Goal: Information Seeking & Learning: Learn about a topic

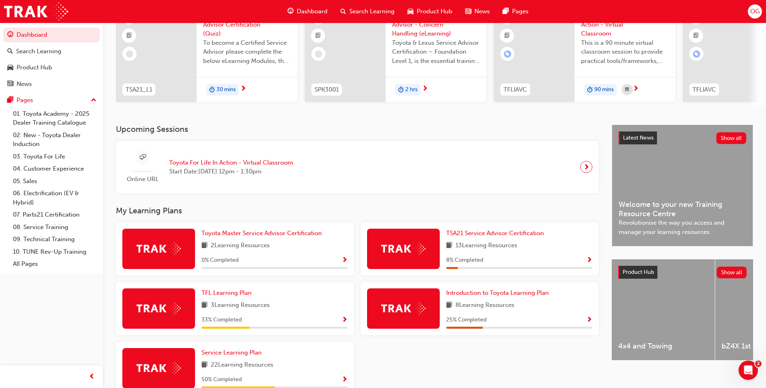
scroll to position [130, 0]
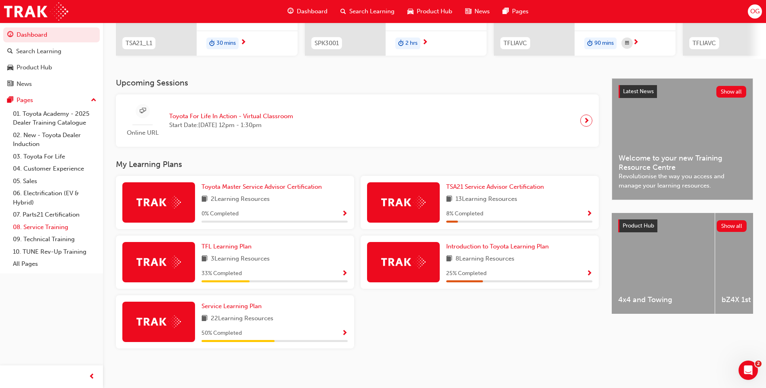
click at [31, 228] on link "08. Service Training" at bounding box center [55, 227] width 90 height 13
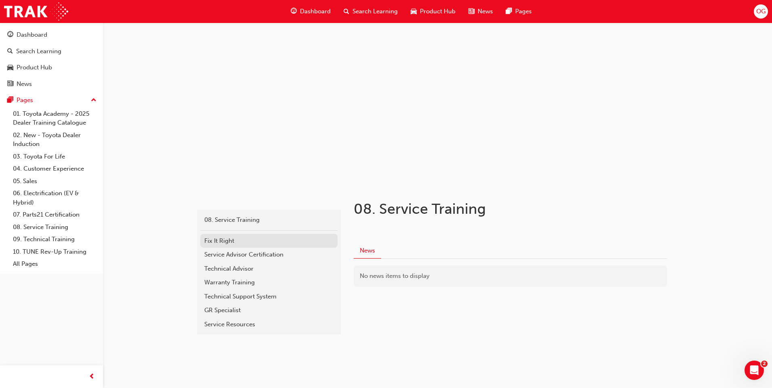
click at [241, 241] on div "Fix It Right" at bounding box center [268, 240] width 129 height 9
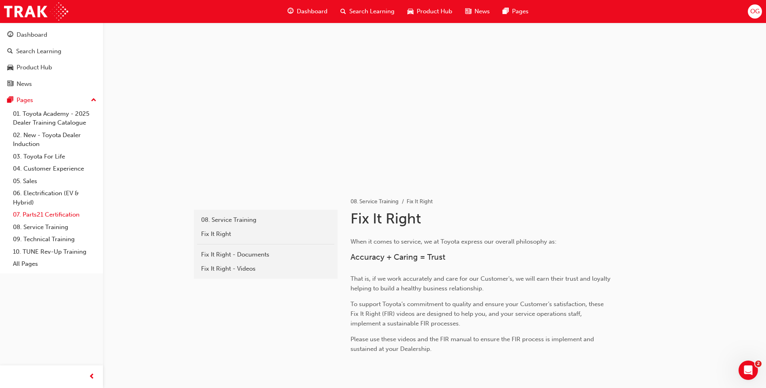
click at [23, 214] on link "07. Parts21 Certification" at bounding box center [55, 215] width 90 height 13
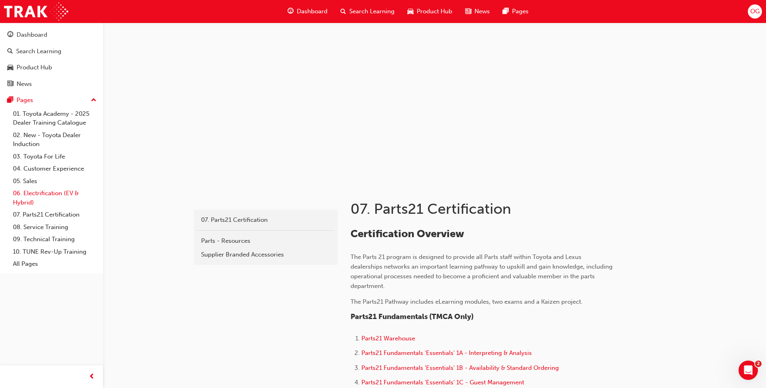
click at [42, 195] on link "06. Electrification (EV & Hybrid)" at bounding box center [55, 197] width 90 height 21
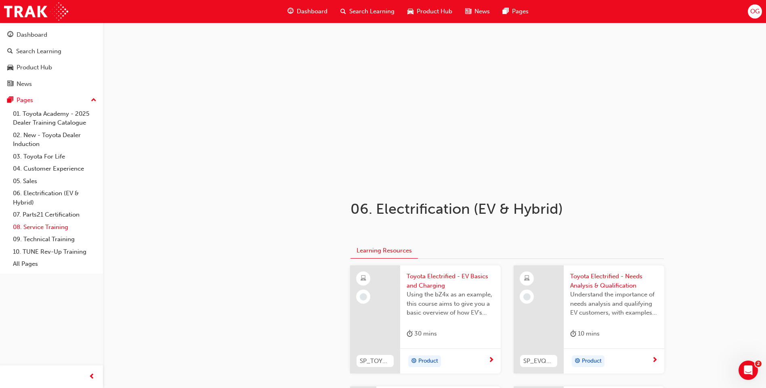
click at [48, 229] on link "08. Service Training" at bounding box center [55, 227] width 90 height 13
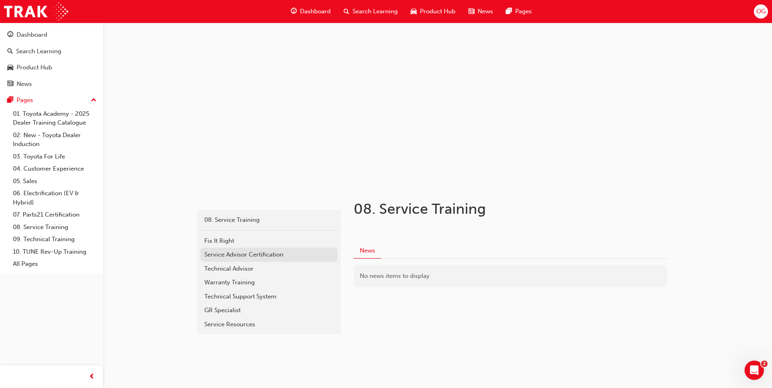
click at [234, 255] on div "Service Advisor Certification" at bounding box center [268, 254] width 129 height 9
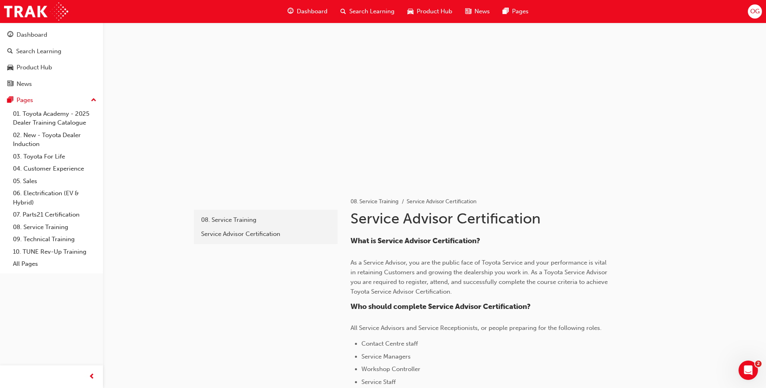
drag, startPoint x: 540, startPoint y: 349, endPoint x: 540, endPoint y: 355, distance: 5.6
drag, startPoint x: 540, startPoint y: 355, endPoint x: 516, endPoint y: 356, distance: 23.4
click at [516, 356] on li "Service Managers" at bounding box center [486, 357] width 251 height 10
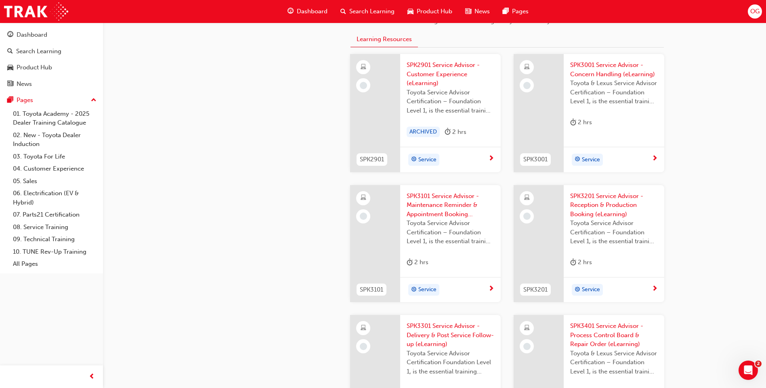
scroll to position [726, 0]
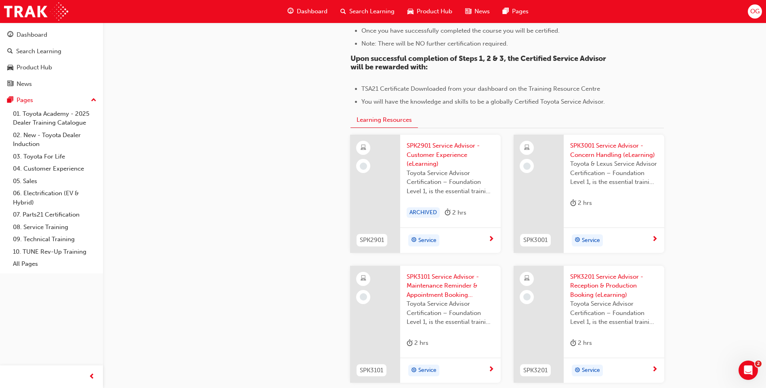
click at [423, 153] on span "SPK2901 Service Advisor - Customer Experience (eLearning)" at bounding box center [450, 154] width 88 height 27
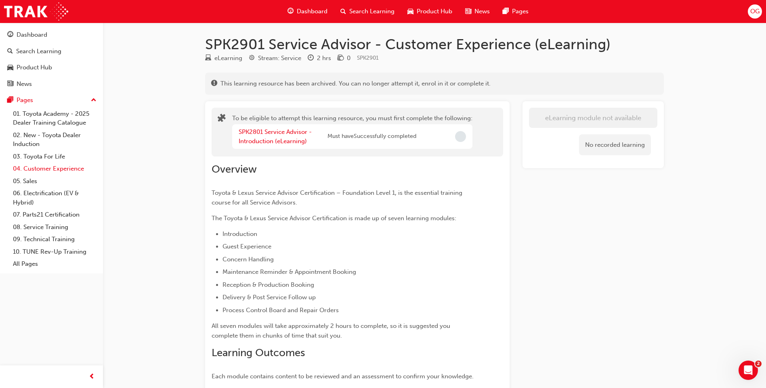
click at [67, 170] on link "04. Customer Experience" at bounding box center [55, 169] width 90 height 13
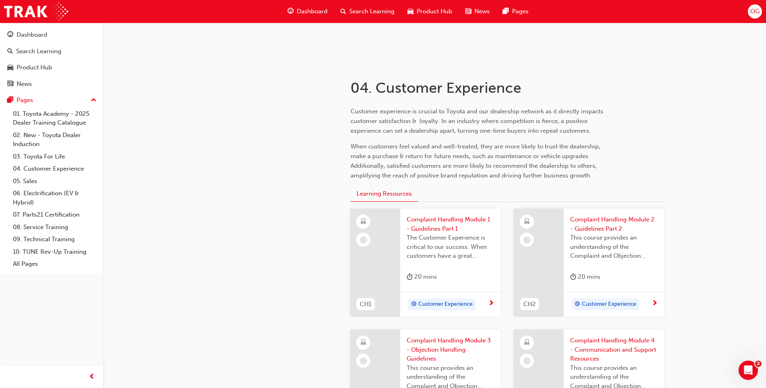
scroll to position [161, 0]
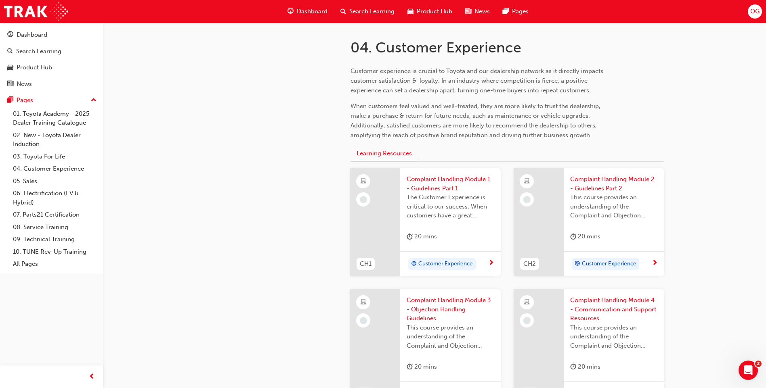
click at [448, 182] on span "Complaint Handling Module 1 - Guidelines Part 1" at bounding box center [450, 184] width 88 height 18
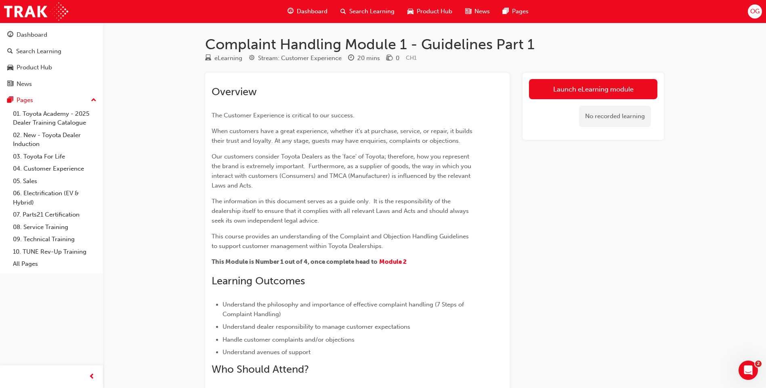
drag, startPoint x: 582, startPoint y: 90, endPoint x: 575, endPoint y: 91, distance: 6.6
click at [582, 90] on link "Launch eLearning module" at bounding box center [593, 89] width 128 height 20
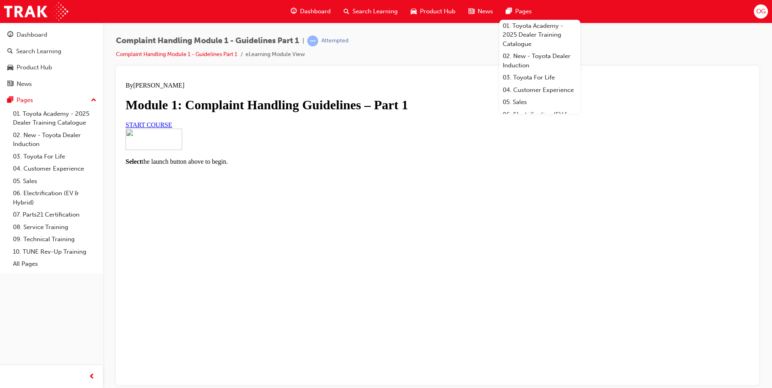
click at [172, 128] on span "START COURSE" at bounding box center [149, 124] width 46 height 7
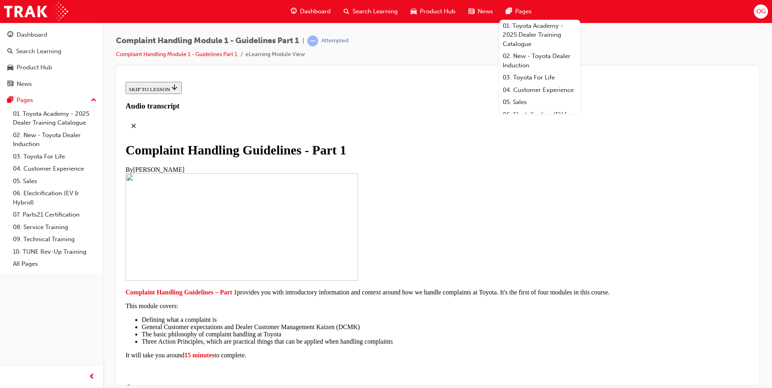
click at [524, 166] on div "By [PERSON_NAME]" at bounding box center [438, 169] width 624 height 7
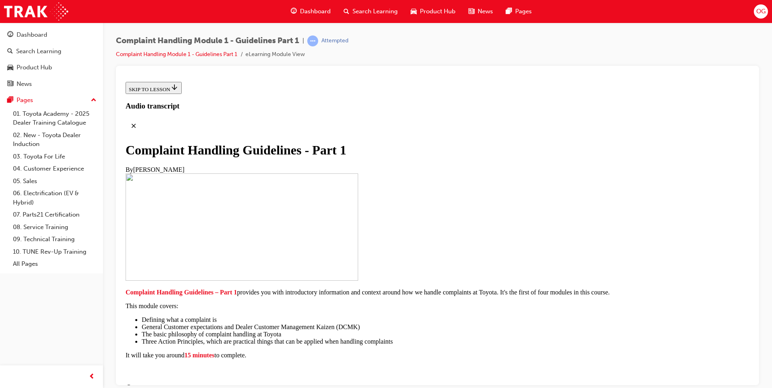
scroll to position [156, 0]
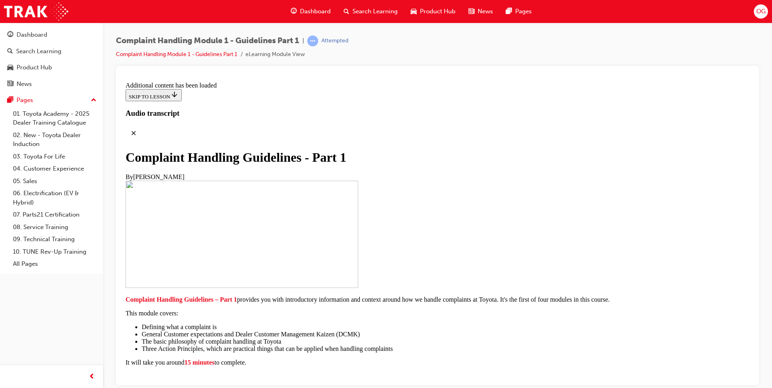
scroll to position [555, 0]
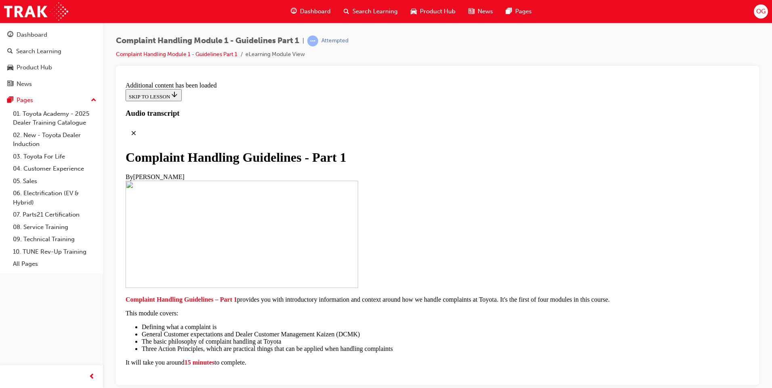
scroll to position [1787, 0]
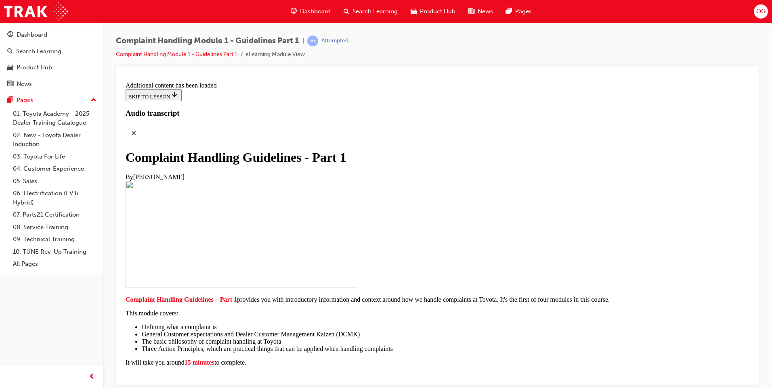
scroll to position [3344, 0]
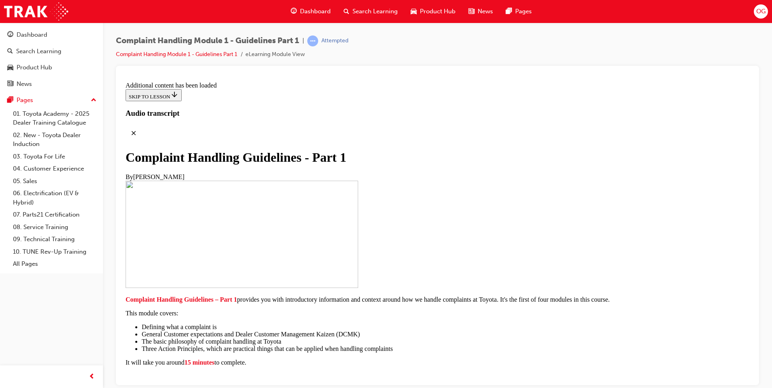
scroll to position [5447, 0]
radio input "true"
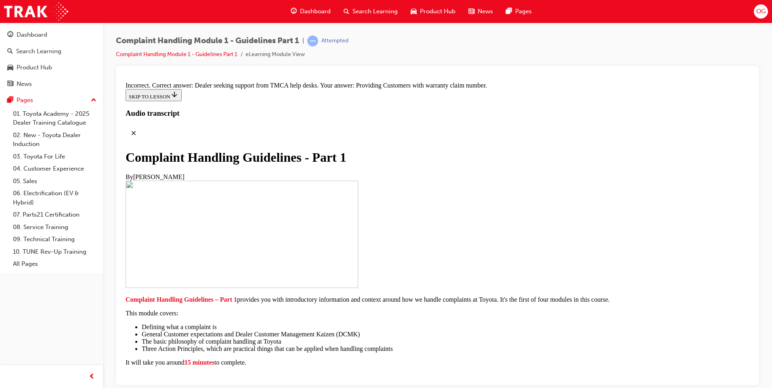
scroll to position [5527, 0]
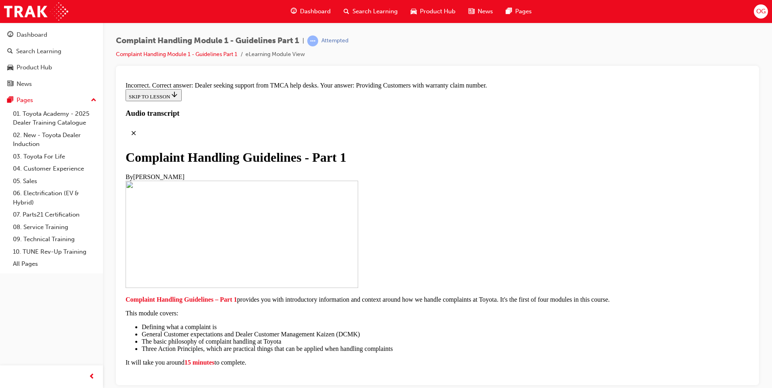
radio input "true"
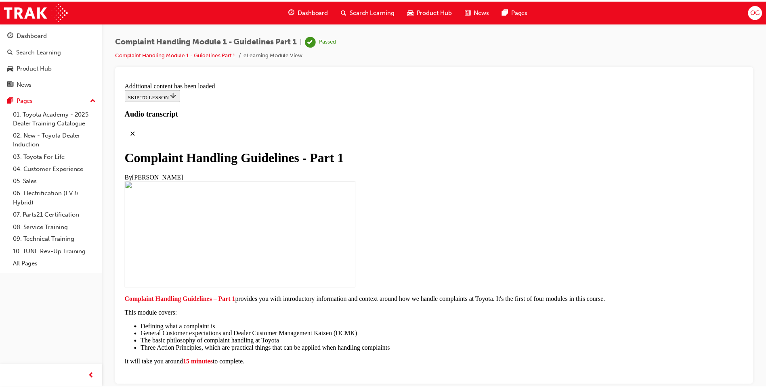
scroll to position [5886, 0]
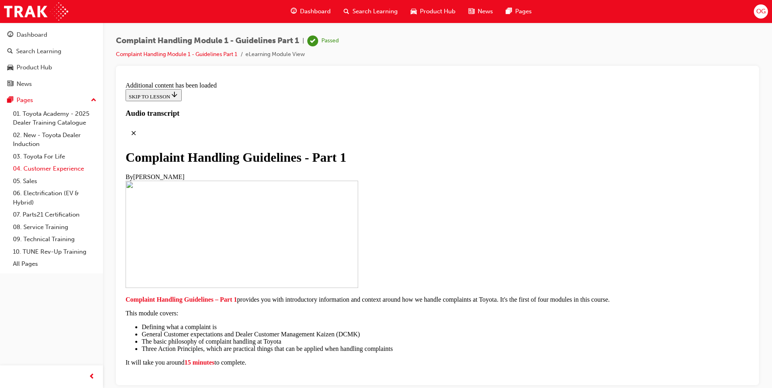
click at [46, 171] on link "04. Customer Experience" at bounding box center [55, 169] width 90 height 13
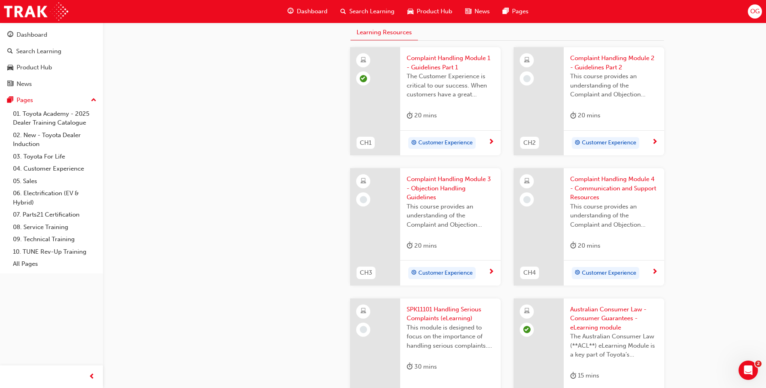
scroll to position [202, 0]
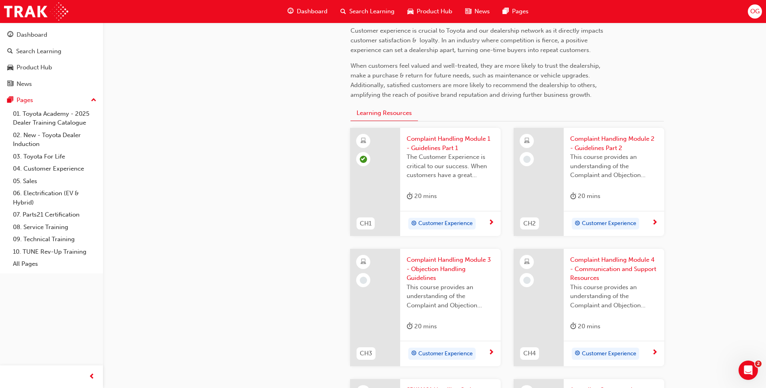
click at [576, 167] on span "This course provides an understanding of the Complaint and Objection Handling G…" at bounding box center [614, 166] width 88 height 27
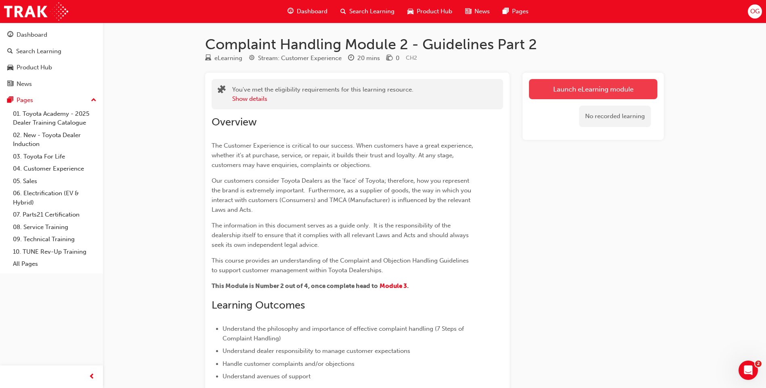
click at [590, 92] on link "Launch eLearning module" at bounding box center [593, 89] width 128 height 20
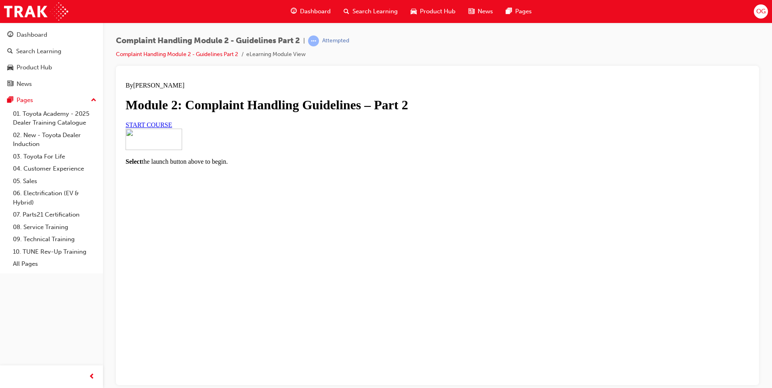
scroll to position [32, 0]
click at [328, 128] on div "START COURSE" at bounding box center [438, 124] width 624 height 7
click at [172, 128] on span "START COURSE" at bounding box center [149, 124] width 46 height 7
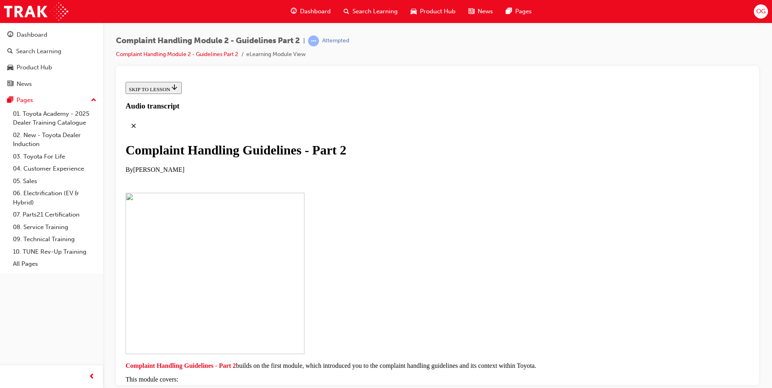
scroll to position [121, 0]
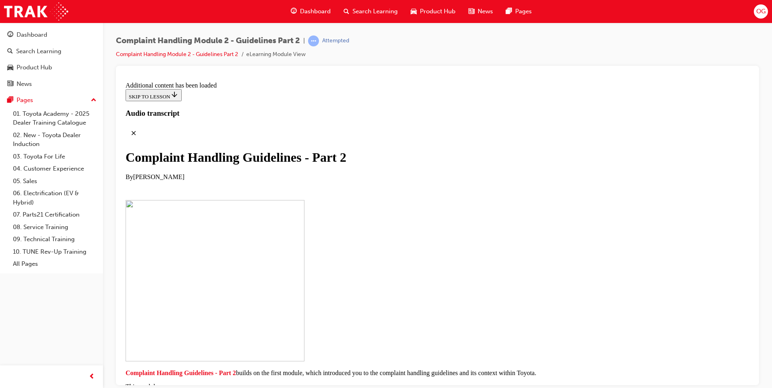
scroll to position [610, 0]
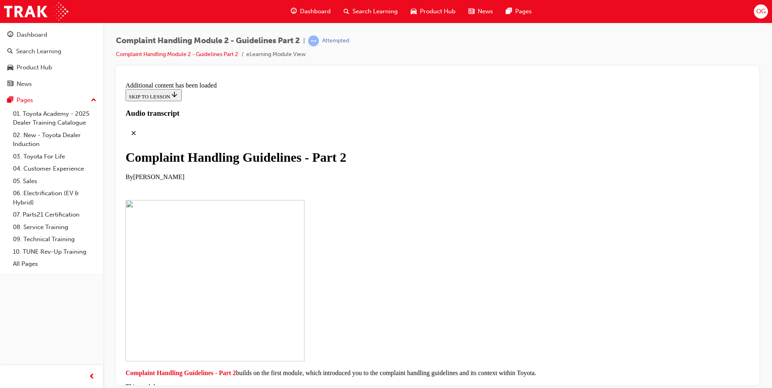
scroll to position [3737, 0]
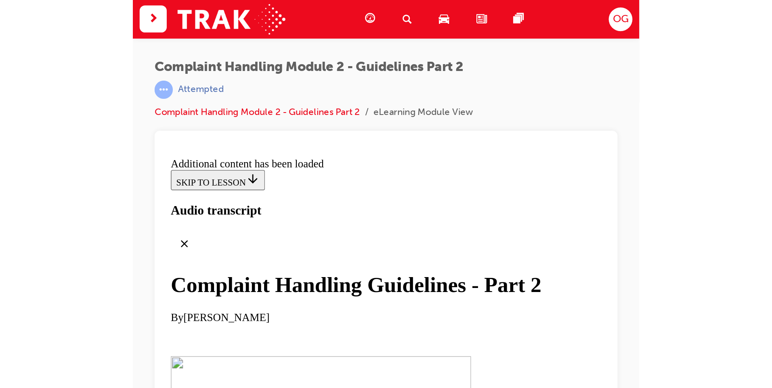
scroll to position [4809, 0]
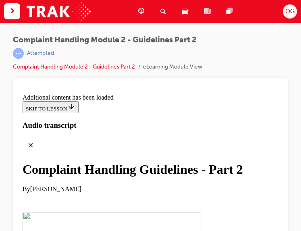
click at [272, 43] on div "Complaint Handling Module 2 - Guidelines Part 2 | Attempted Complaint Handling …" at bounding box center [151, 57] width 276 height 42
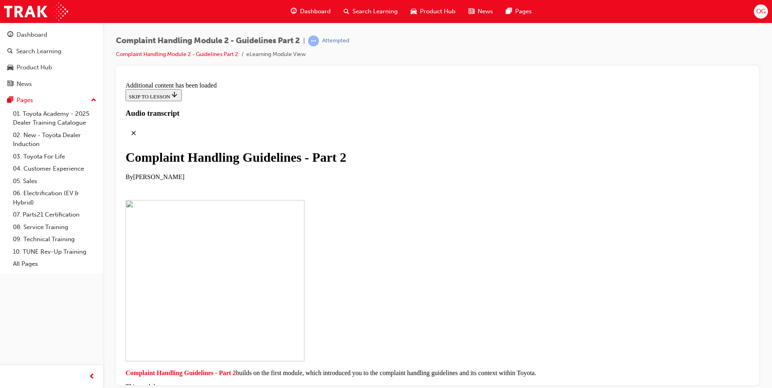
scroll to position [4880, 0]
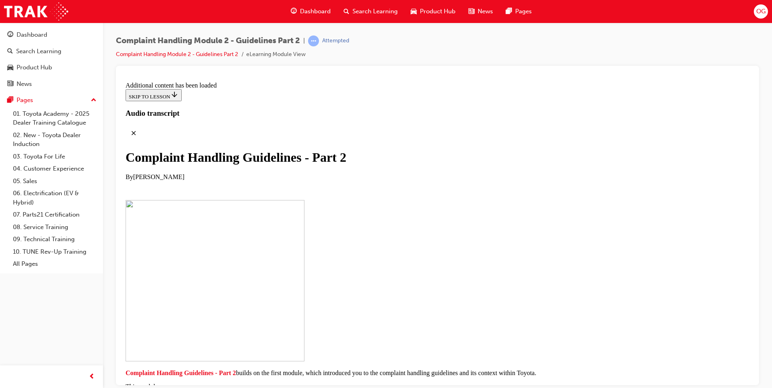
scroll to position [5233, 0]
checkbox input "true"
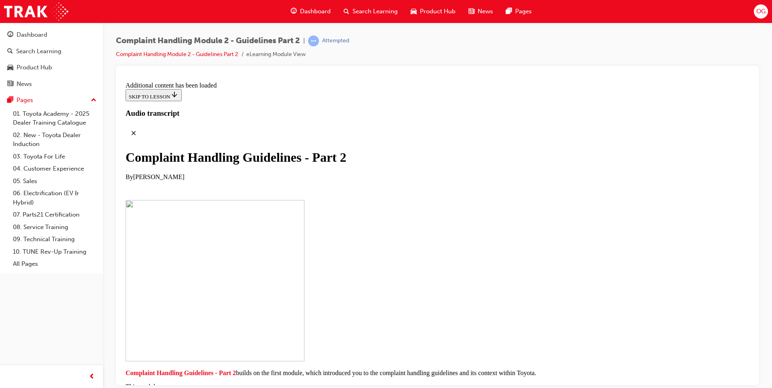
checkbox input "true"
drag, startPoint x: 364, startPoint y: 146, endPoint x: 499, endPoint y: 171, distance: 137.2
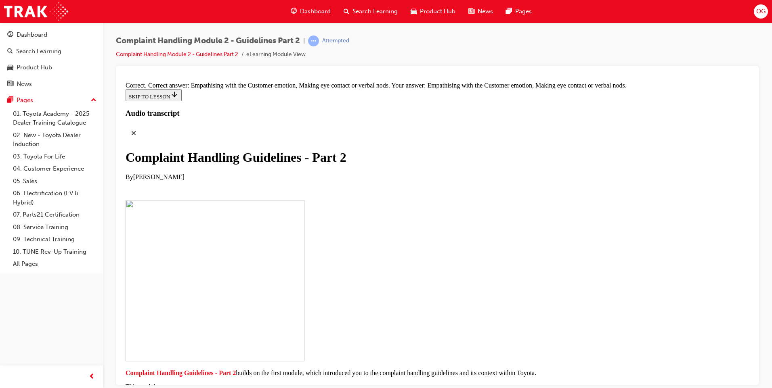
drag, startPoint x: 390, startPoint y: 338, endPoint x: 537, endPoint y: 129, distance: 255.8
drag, startPoint x: 381, startPoint y: 162, endPoint x: 516, endPoint y: 158, distance: 135.3
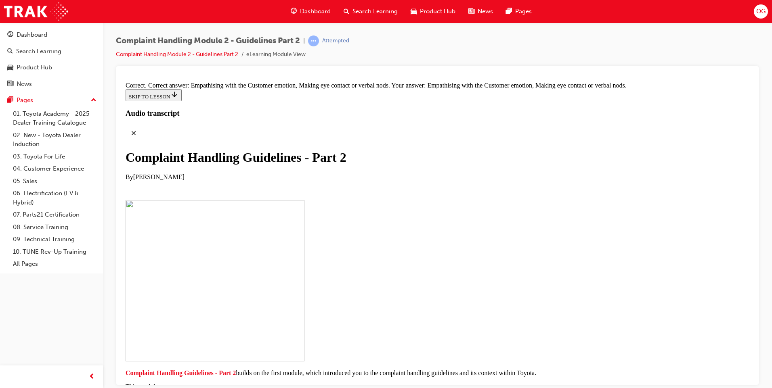
drag, startPoint x: 365, startPoint y: 329, endPoint x: 406, endPoint y: 139, distance: 195.0
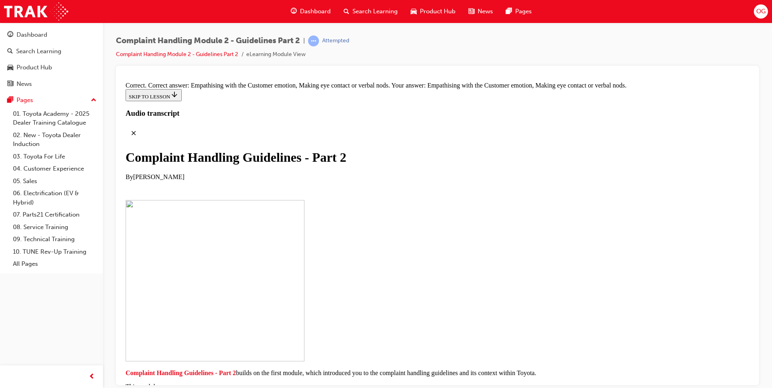
drag, startPoint x: 346, startPoint y: 378, endPoint x: 373, endPoint y: 143, distance: 236.4
drag, startPoint x: 366, startPoint y: 262, endPoint x: 360, endPoint y: 257, distance: 8.0
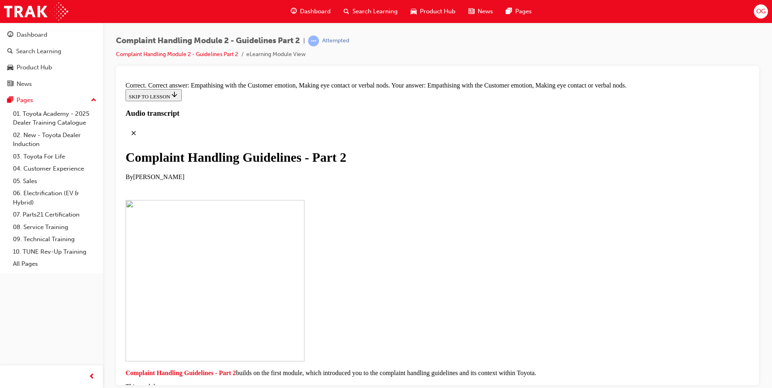
drag, startPoint x: 391, startPoint y: 305, endPoint x: 517, endPoint y: 350, distance: 133.9
drag, startPoint x: 383, startPoint y: 214, endPoint x: 486, endPoint y: 347, distance: 168.4
drag, startPoint x: 355, startPoint y: 207, endPoint x: 478, endPoint y: 297, distance: 152.6
drag, startPoint x: 395, startPoint y: 264, endPoint x: 500, endPoint y: 303, distance: 111.9
drag, startPoint x: 390, startPoint y: 265, endPoint x: 449, endPoint y: 264, distance: 59.3
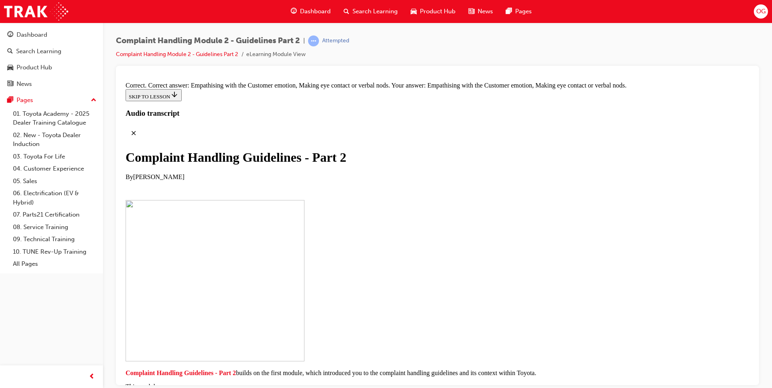
drag, startPoint x: 385, startPoint y: 297, endPoint x: 477, endPoint y: 173, distance: 154.6
drag, startPoint x: 390, startPoint y: 300, endPoint x: 425, endPoint y: 299, distance: 34.3
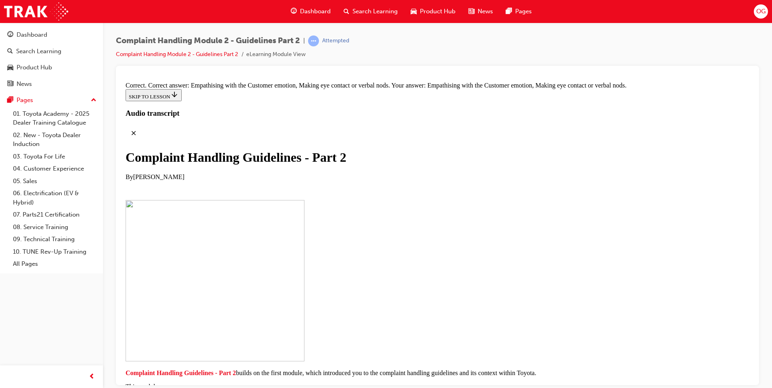
drag, startPoint x: 402, startPoint y: 376, endPoint x: 387, endPoint y: 278, distance: 99.6
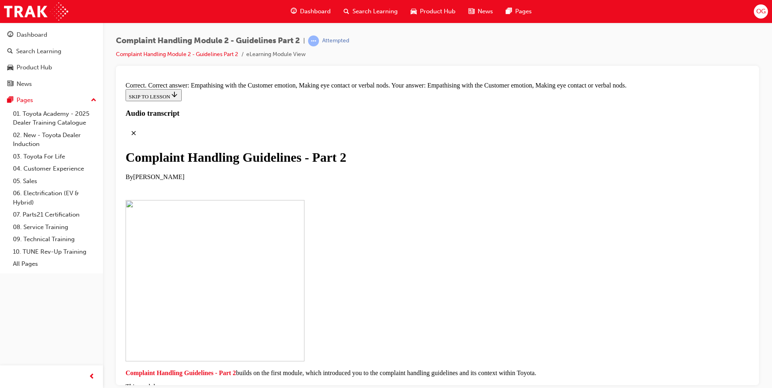
drag, startPoint x: 369, startPoint y: 360, endPoint x: 446, endPoint y: 296, distance: 100.0
drag, startPoint x: 411, startPoint y: 232, endPoint x: 502, endPoint y: 316, distance: 123.9
drag, startPoint x: 467, startPoint y: 247, endPoint x: 483, endPoint y: 232, distance: 22.0
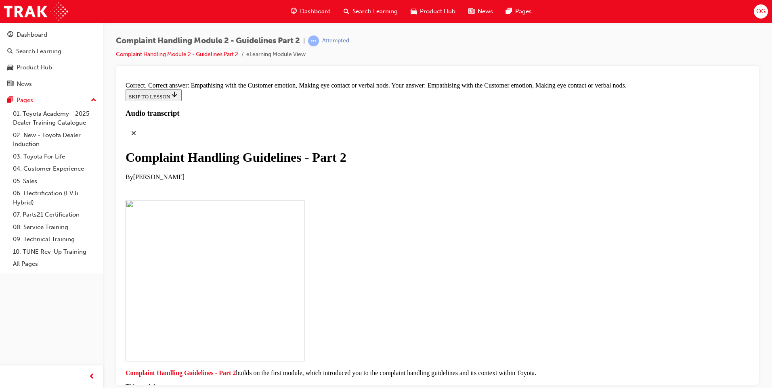
scroll to position [5678, 0]
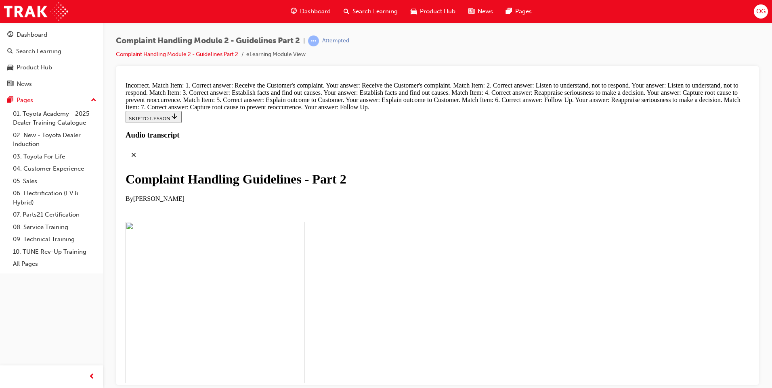
scroll to position [5856, 0]
drag, startPoint x: 408, startPoint y: 227, endPoint x: 510, endPoint y: 144, distance: 131.4
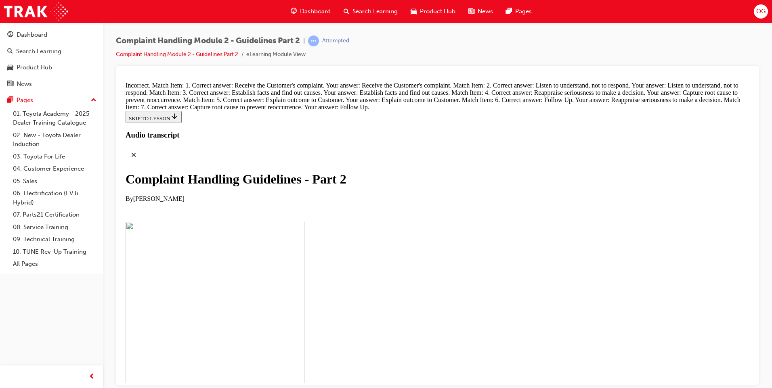
drag, startPoint x: 374, startPoint y: 278, endPoint x: 485, endPoint y: 193, distance: 139.6
drag, startPoint x: 362, startPoint y: 329, endPoint x: 489, endPoint y: 332, distance: 126.8
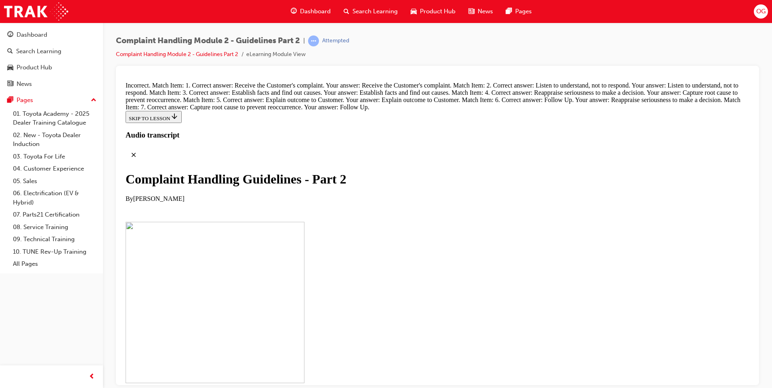
drag, startPoint x: 360, startPoint y: 201, endPoint x: 506, endPoint y: 287, distance: 170.0
drag, startPoint x: 353, startPoint y: 285, endPoint x: 474, endPoint y: 285, distance: 121.1
drag, startPoint x: 379, startPoint y: 246, endPoint x: 513, endPoint y: 206, distance: 140.7
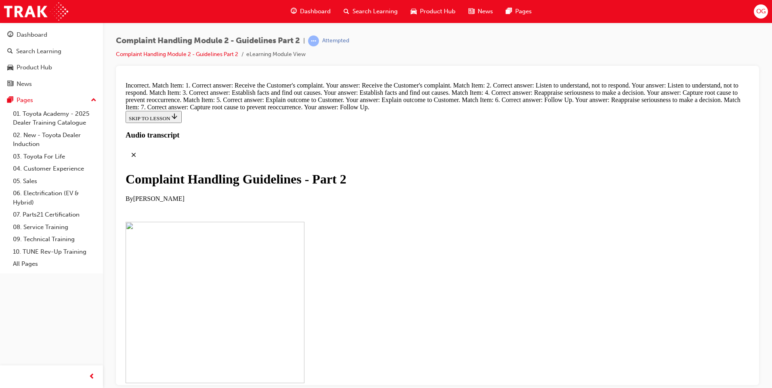
drag, startPoint x: 339, startPoint y: 235, endPoint x: 478, endPoint y: 234, distance: 138.8
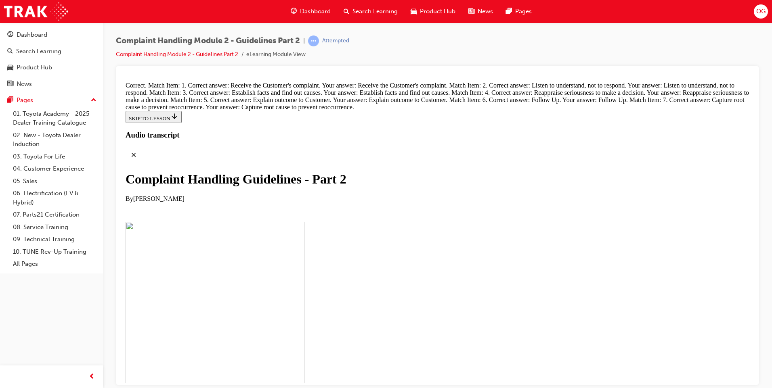
scroll to position [6030, 0]
radio input "true"
drag, startPoint x: 320, startPoint y: 286, endPoint x: 320, endPoint y: 292, distance: 6.5
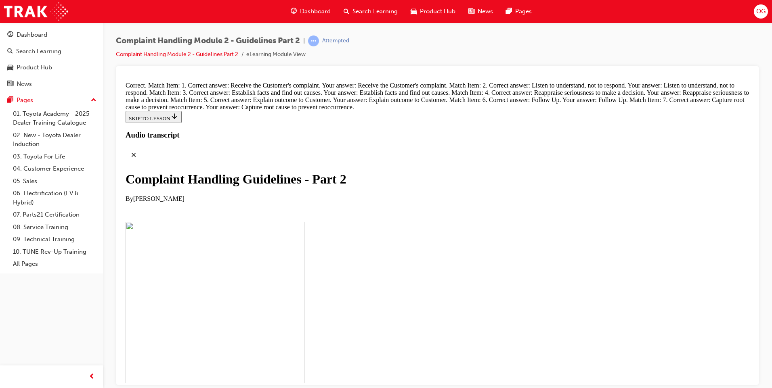
drag, startPoint x: 320, startPoint y: 292, endPoint x: 318, endPoint y: 285, distance: 7.8
radio input "true"
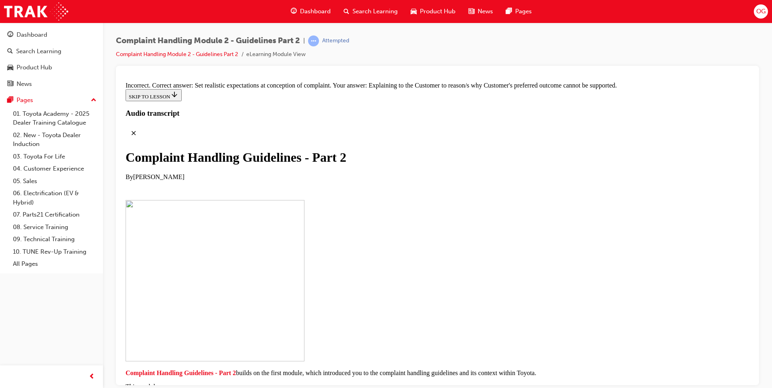
scroll to position [6151, 0]
drag, startPoint x: 427, startPoint y: 285, endPoint x: 431, endPoint y: 283, distance: 4.4
drag, startPoint x: 318, startPoint y: 115, endPoint x: 321, endPoint y: 119, distance: 4.6
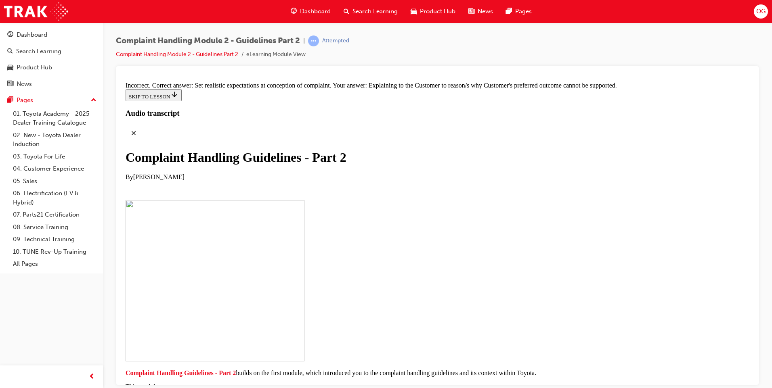
radio input "true"
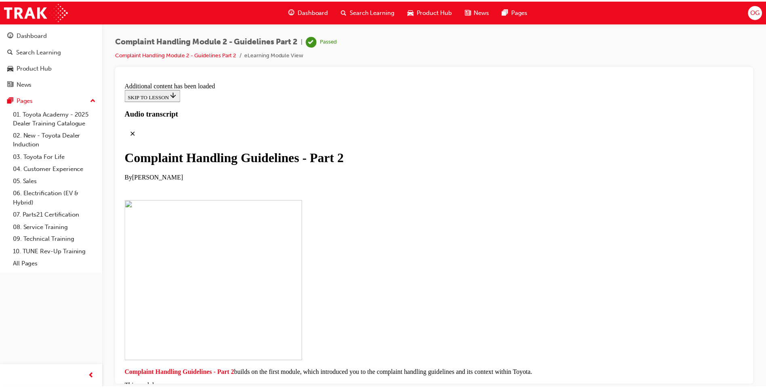
scroll to position [4664, 0]
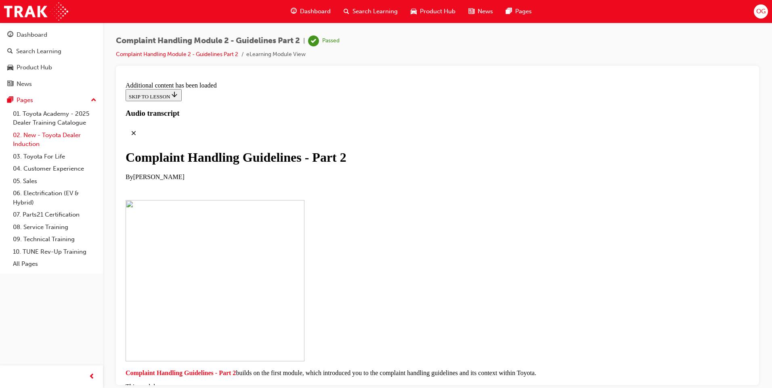
click at [49, 136] on link "02. New - Toyota Dealer Induction" at bounding box center [55, 139] width 90 height 21
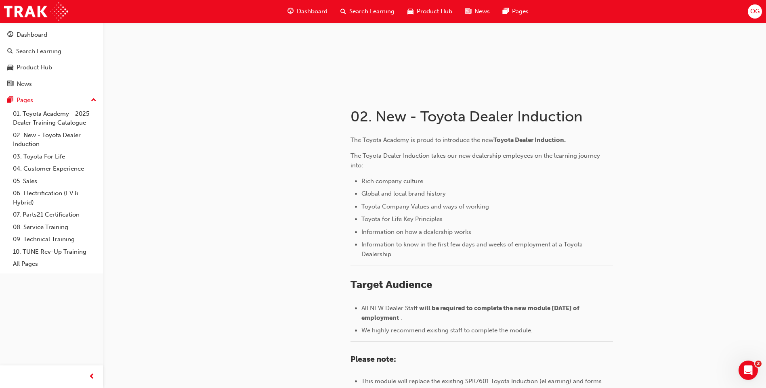
scroll to position [52, 0]
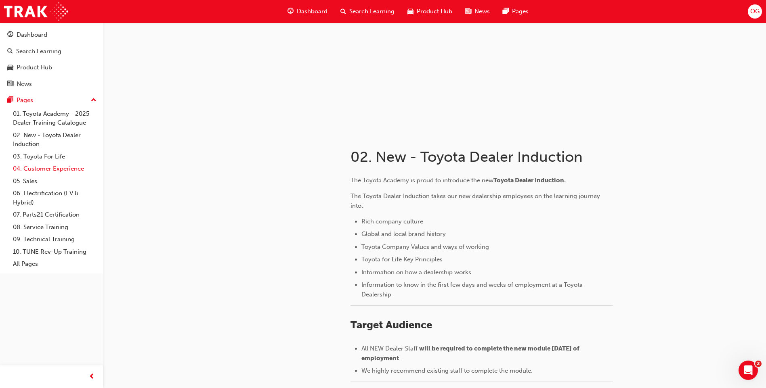
click at [44, 167] on link "04. Customer Experience" at bounding box center [55, 169] width 90 height 13
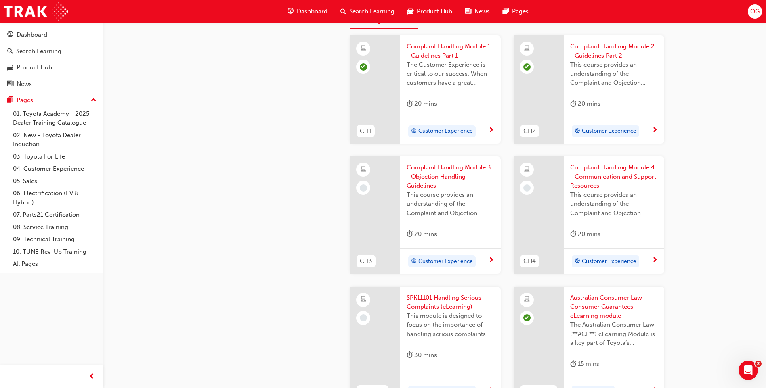
click at [422, 210] on span "This course provides an understanding of the Complaint and Objection Handling G…" at bounding box center [450, 203] width 88 height 27
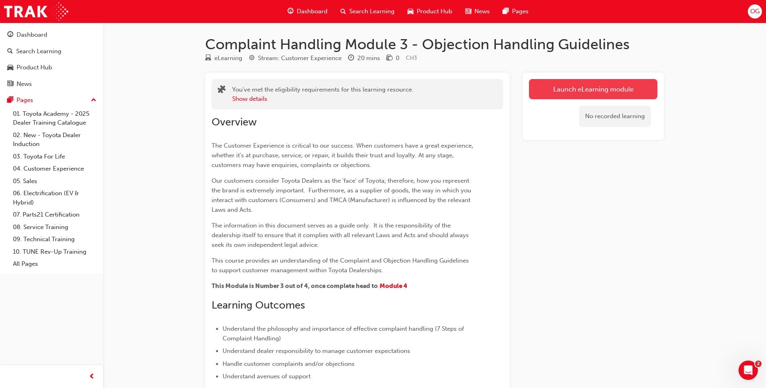
click at [620, 84] on link "Launch eLearning module" at bounding box center [593, 89] width 128 height 20
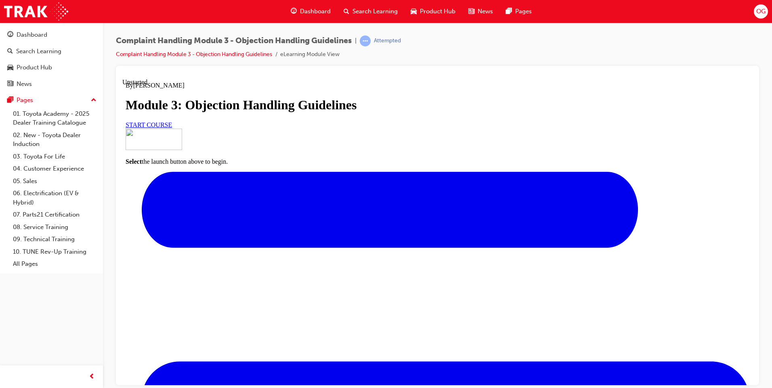
click at [172, 128] on link "START COURSE" at bounding box center [149, 124] width 46 height 7
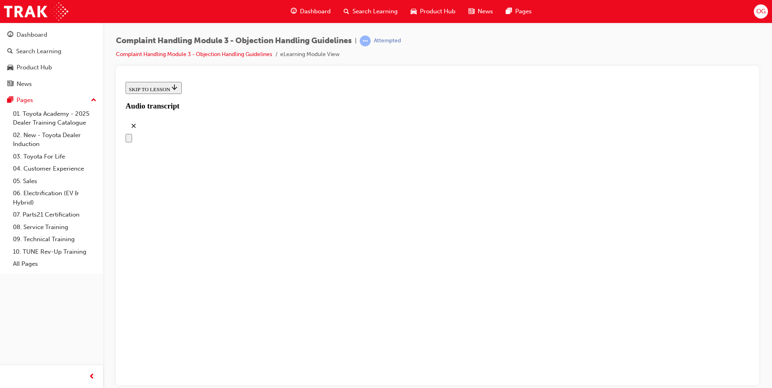
drag, startPoint x: 344, startPoint y: 178, endPoint x: 356, endPoint y: 238, distance: 61.7
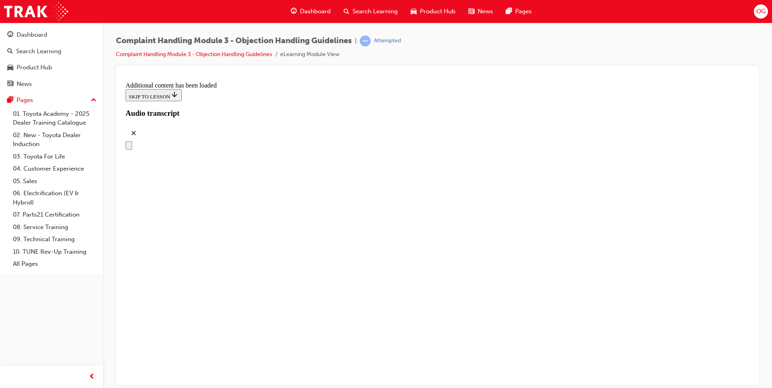
drag, startPoint x: 451, startPoint y: 329, endPoint x: 258, endPoint y: 90, distance: 306.8
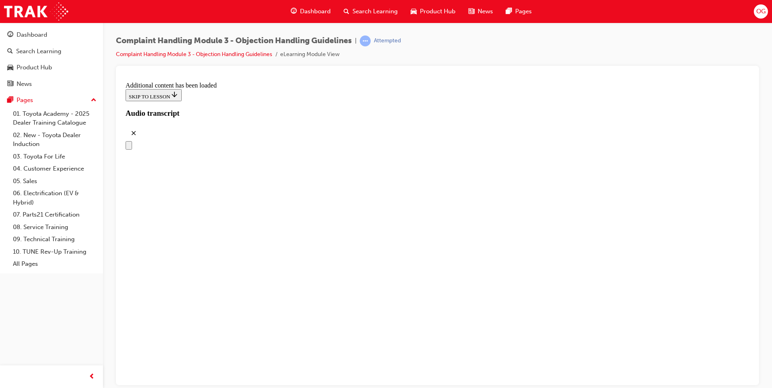
drag, startPoint x: 447, startPoint y: 318, endPoint x: 403, endPoint y: 270, distance: 65.1
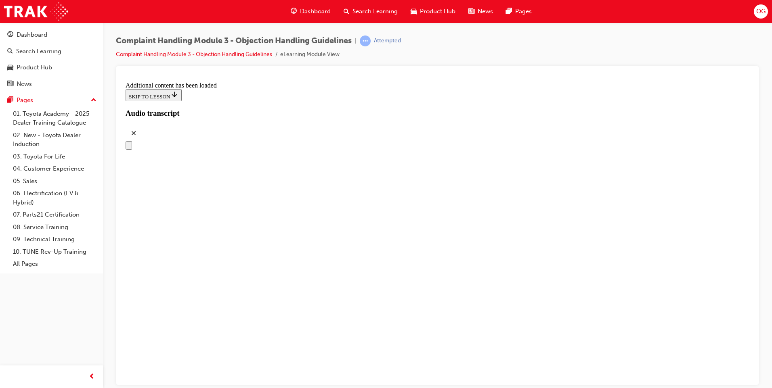
drag, startPoint x: 356, startPoint y: 142, endPoint x: 488, endPoint y: 136, distance: 131.7
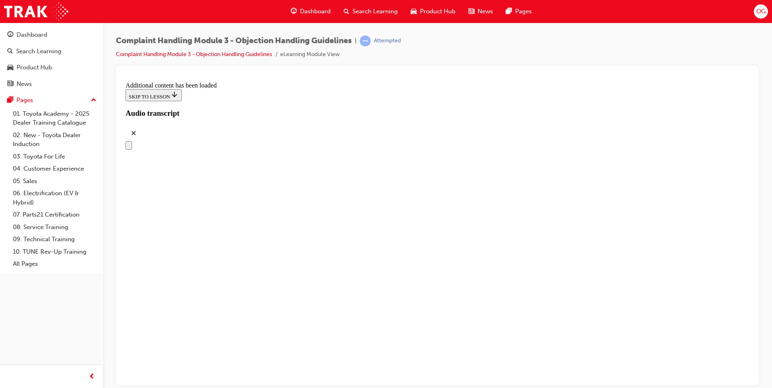
drag, startPoint x: 583, startPoint y: 165, endPoint x: 672, endPoint y: 130, distance: 95.6
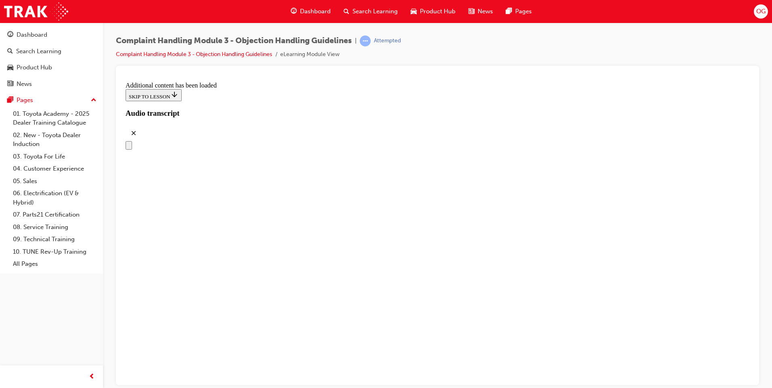
drag, startPoint x: 517, startPoint y: 292, endPoint x: 382, endPoint y: 378, distance: 160.1
drag, startPoint x: 382, startPoint y: 378, endPoint x: 673, endPoint y: 193, distance: 345.1
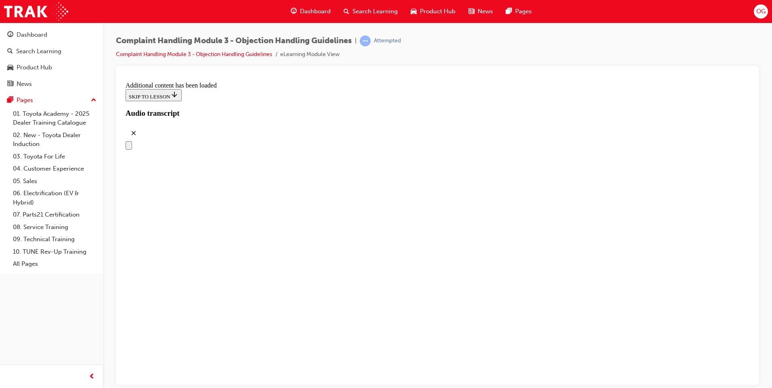
drag, startPoint x: 365, startPoint y: 284, endPoint x: 498, endPoint y: 206, distance: 154.3
drag, startPoint x: 389, startPoint y: 247, endPoint x: 488, endPoint y: 253, distance: 99.0
drag, startPoint x: 385, startPoint y: 280, endPoint x: 489, endPoint y: 280, distance: 103.3
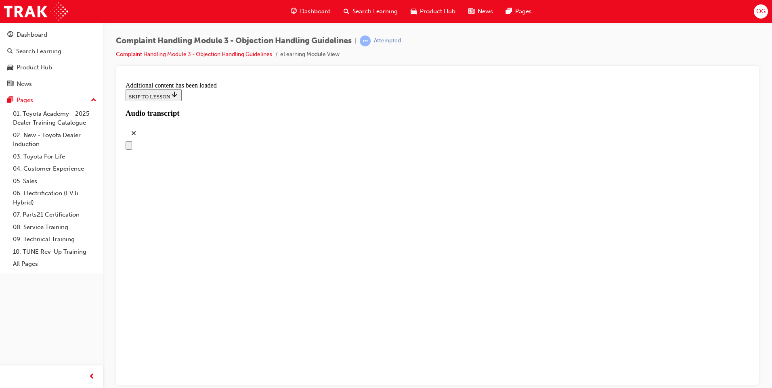
drag, startPoint x: 422, startPoint y: 317, endPoint x: 489, endPoint y: 317, distance: 67.0
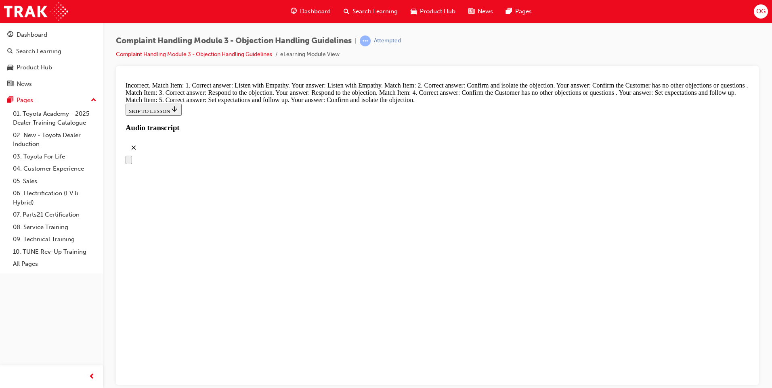
scroll to position [3197, 0]
drag, startPoint x: 372, startPoint y: 241, endPoint x: 525, endPoint y: 199, distance: 158.5
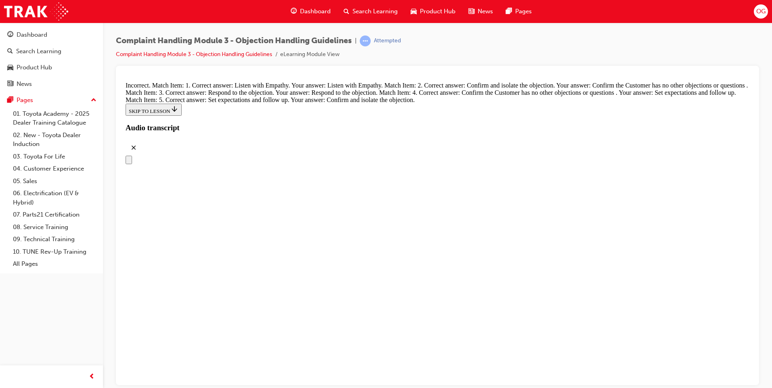
scroll to position [3106, 0]
drag, startPoint x: 380, startPoint y: 285, endPoint x: 529, endPoint y: 201, distance: 171.3
drag, startPoint x: 377, startPoint y: 329, endPoint x: 498, endPoint y: 324, distance: 121.2
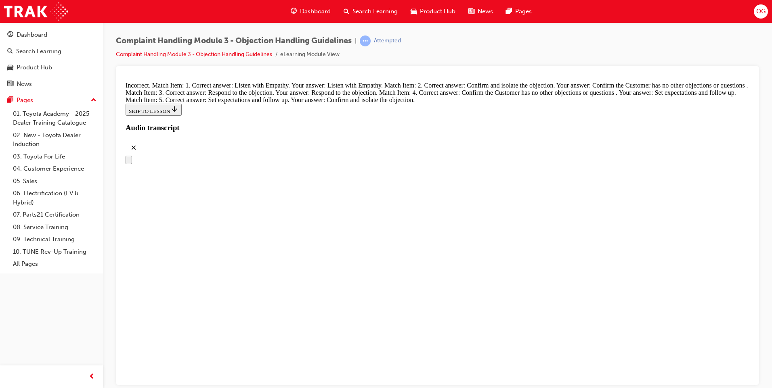
drag, startPoint x: 403, startPoint y: 249, endPoint x: 550, endPoint y: 244, distance: 147.8
drag, startPoint x: 358, startPoint y: 282, endPoint x: 486, endPoint y: 286, distance: 128.0
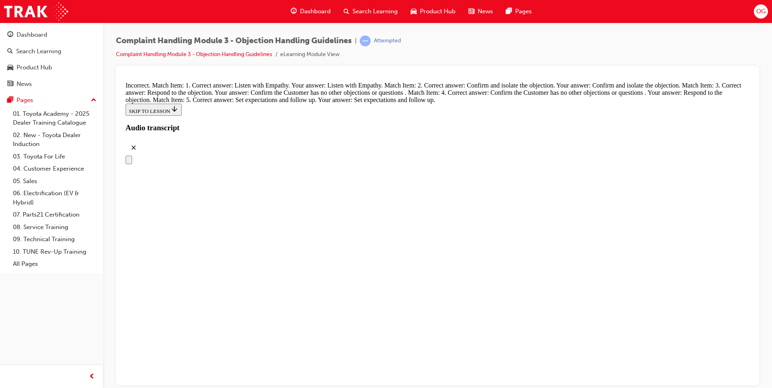
scroll to position [3116, 0]
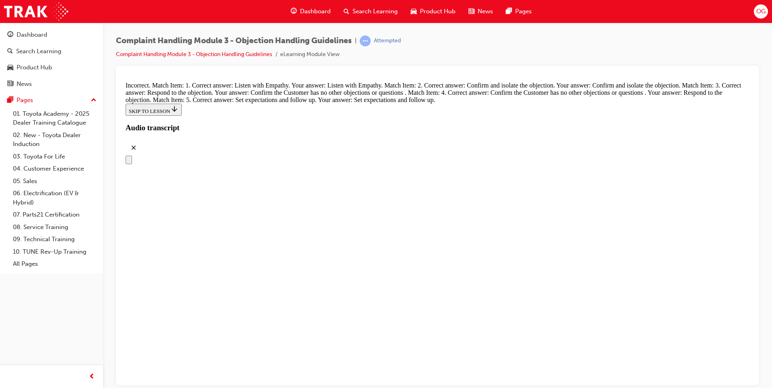
drag, startPoint x: 366, startPoint y: 283, endPoint x: 502, endPoint y: 165, distance: 180.8
drag, startPoint x: 385, startPoint y: 297, endPoint x: 525, endPoint y: 212, distance: 164.1
drag, startPoint x: 369, startPoint y: 266, endPoint x: 405, endPoint y: 270, distance: 35.7
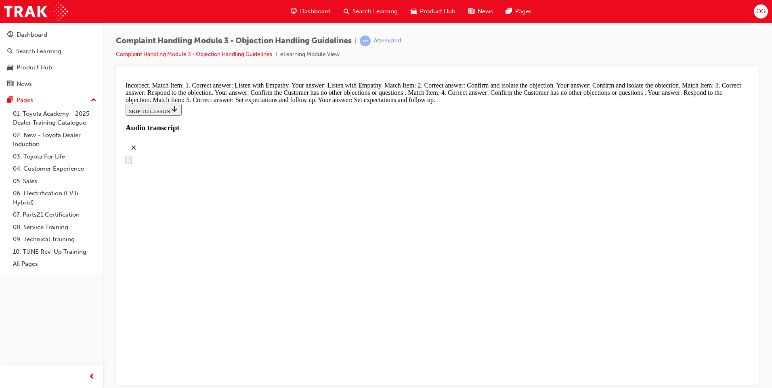
drag, startPoint x: 372, startPoint y: 335, endPoint x: 519, endPoint y: 250, distance: 169.8
drag, startPoint x: 362, startPoint y: 344, endPoint x: 540, endPoint y: 312, distance: 180.7
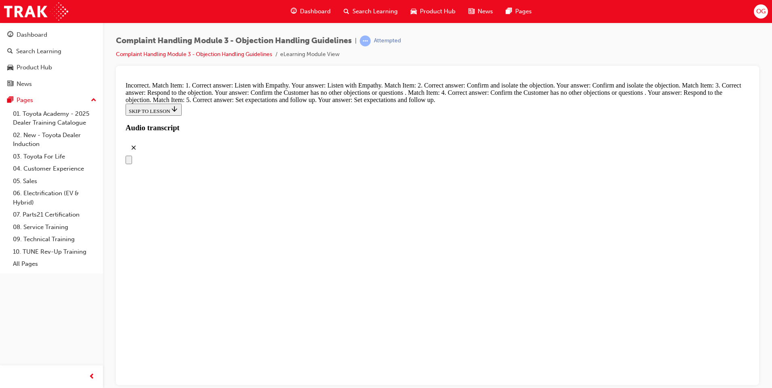
drag, startPoint x: 362, startPoint y: 303, endPoint x: 508, endPoint y: 348, distance: 152.7
drag, startPoint x: 401, startPoint y: 304, endPoint x: 524, endPoint y: 303, distance: 123.1
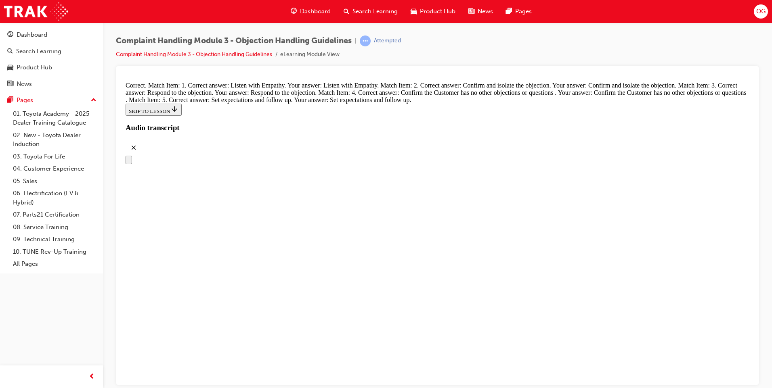
scroll to position [3494, 0]
radio input "true"
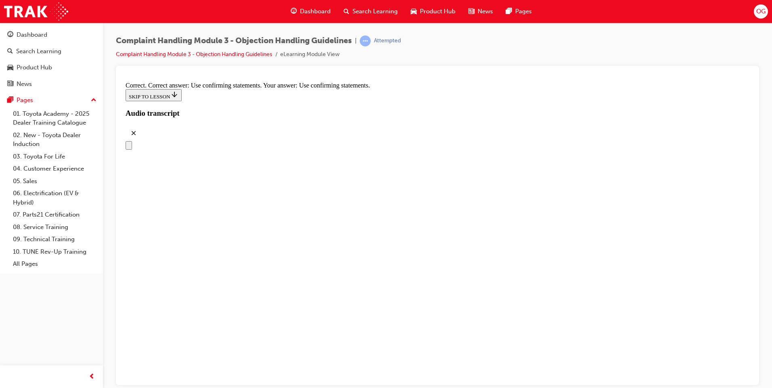
scroll to position [3777, 0]
radio input "true"
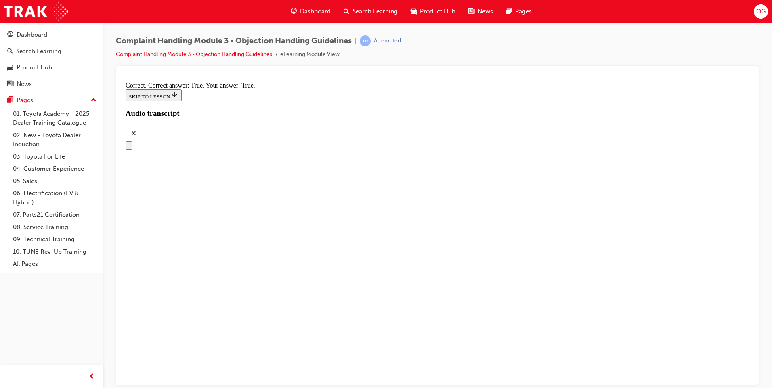
scroll to position [4100, 0]
checkbox input "true"
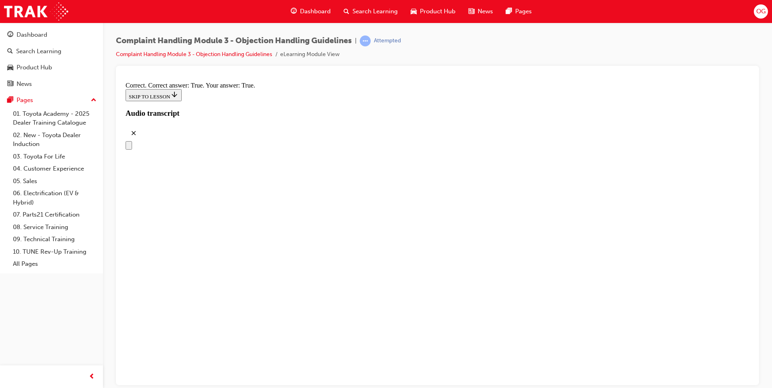
checkbox input "true"
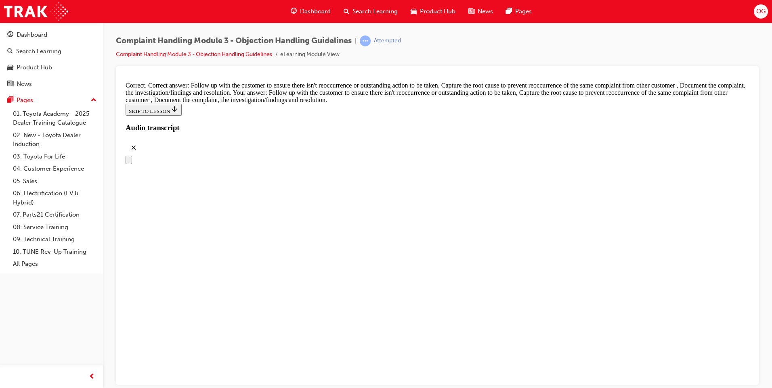
scroll to position [4181, 0]
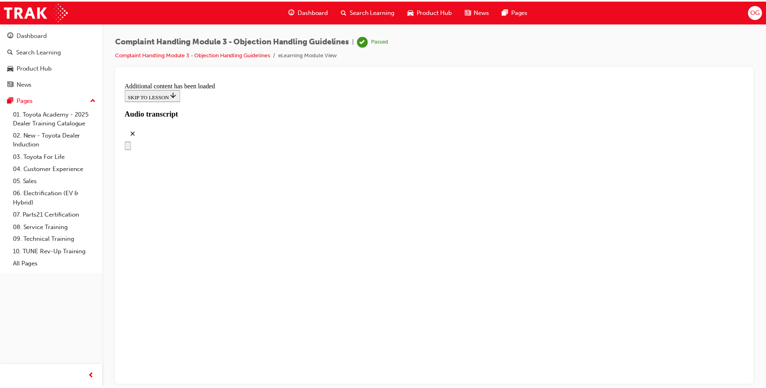
scroll to position [4308, 0]
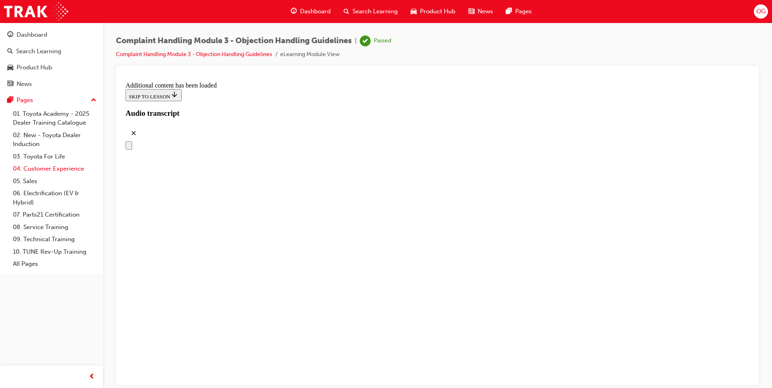
click at [64, 168] on link "04. Customer Experience" at bounding box center [55, 169] width 90 height 13
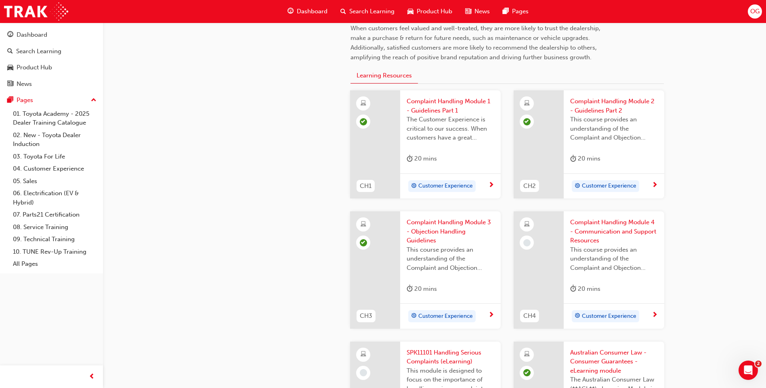
scroll to position [320, 0]
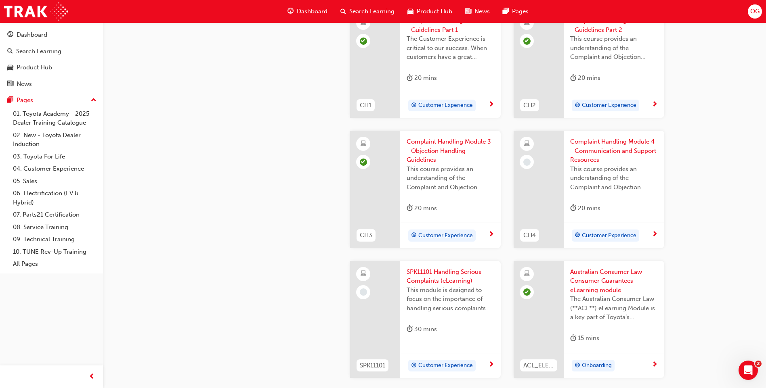
click at [612, 216] on div "20 mins" at bounding box center [614, 209] width 88 height 13
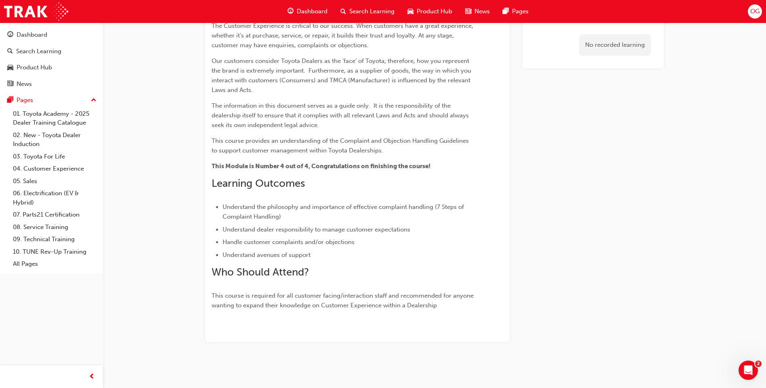
scroll to position [208, 0]
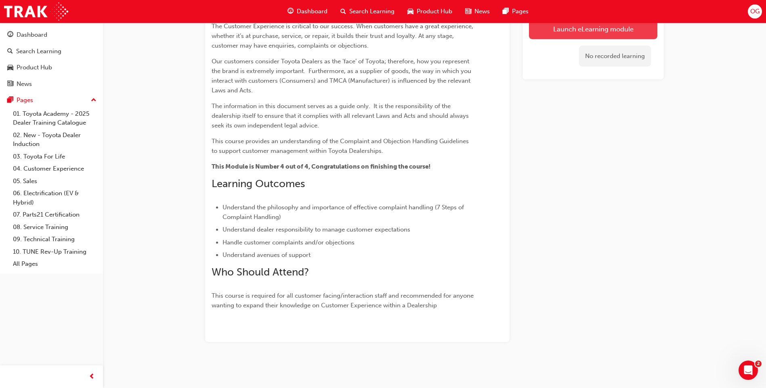
click at [592, 31] on button "Launch eLearning module" at bounding box center [593, 29] width 128 height 20
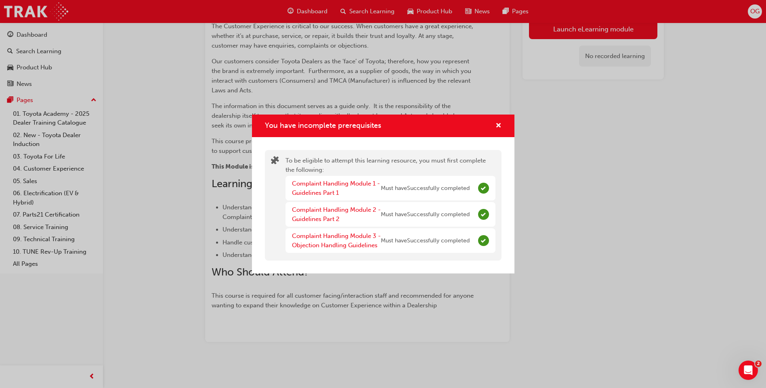
click at [432, 192] on span "Must have Successfully completed" at bounding box center [425, 188] width 89 height 9
click at [497, 126] on span "cross-icon" at bounding box center [498, 126] width 6 height 7
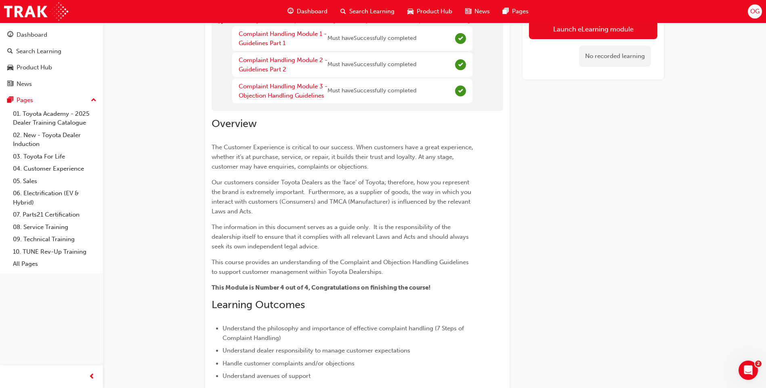
scroll to position [0, 0]
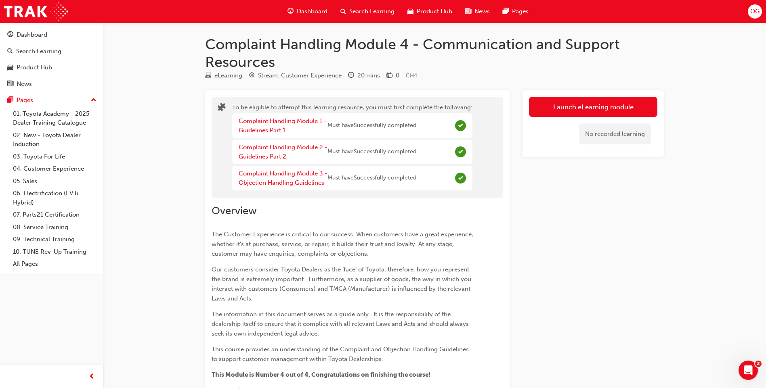
click at [463, 130] on span "Complete" at bounding box center [460, 125] width 11 height 11
drag, startPoint x: 462, startPoint y: 130, endPoint x: 453, endPoint y: 133, distance: 9.1
click at [460, 130] on span "Complete" at bounding box center [460, 125] width 11 height 11
click at [352, 207] on div "To be eligible to attempt this learning resource, you must first complete the f…" at bounding box center [357, 320] width 304 height 460
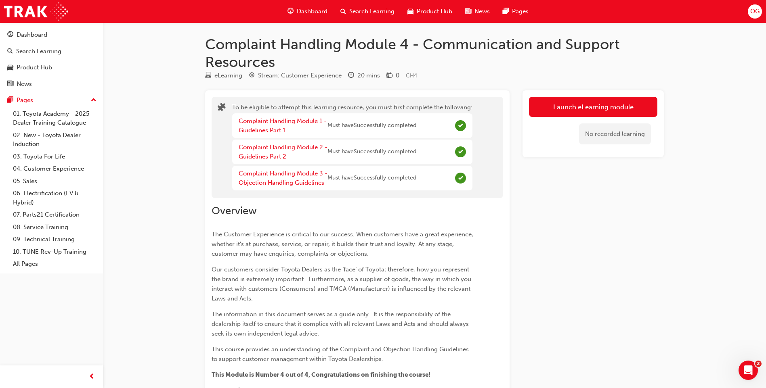
click at [142, 274] on div "Complaint Handling Module 4 - Communication and Support Resources eLearning Str…" at bounding box center [383, 298] width 766 height 596
click at [73, 170] on link "04. Customer Experience" at bounding box center [55, 169] width 90 height 13
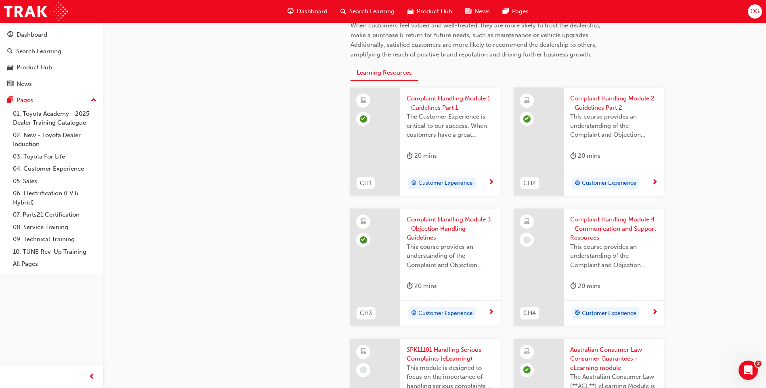
scroll to position [282, 0]
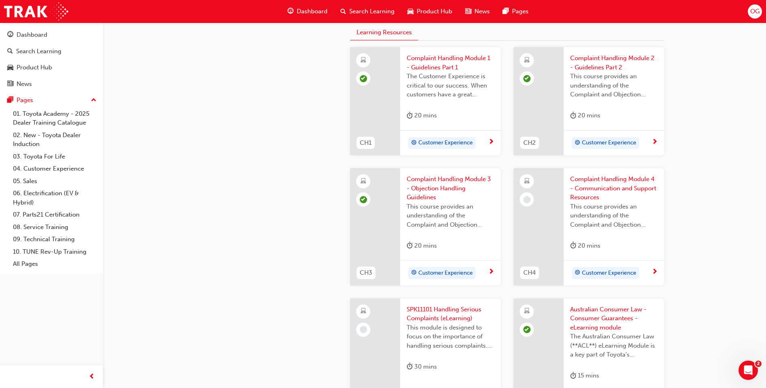
click at [603, 278] on div "Customer Experience" at bounding box center [605, 273] width 62 height 10
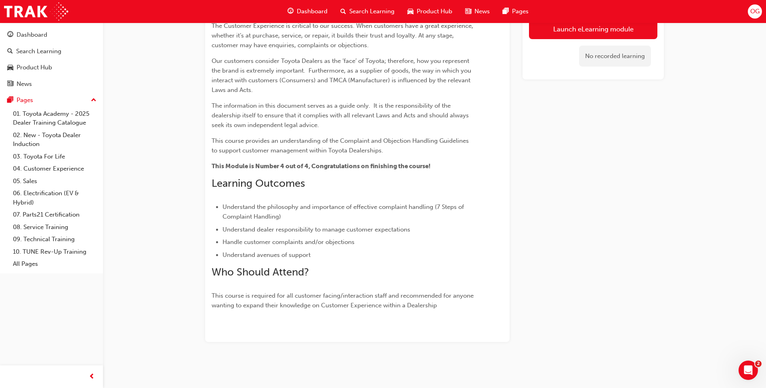
scroll to position [56, 0]
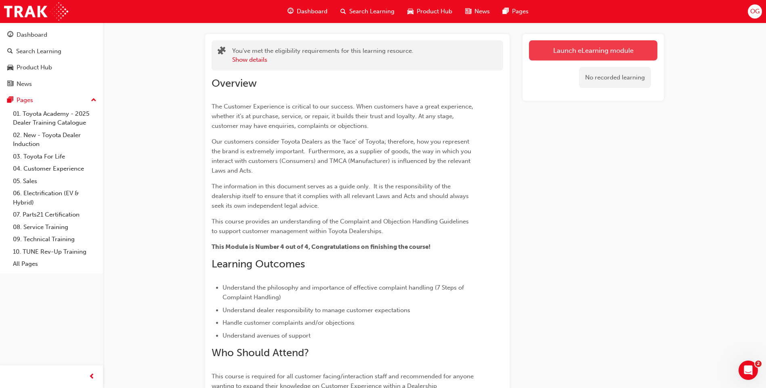
click at [578, 53] on button "Launch eLearning module" at bounding box center [593, 50] width 128 height 20
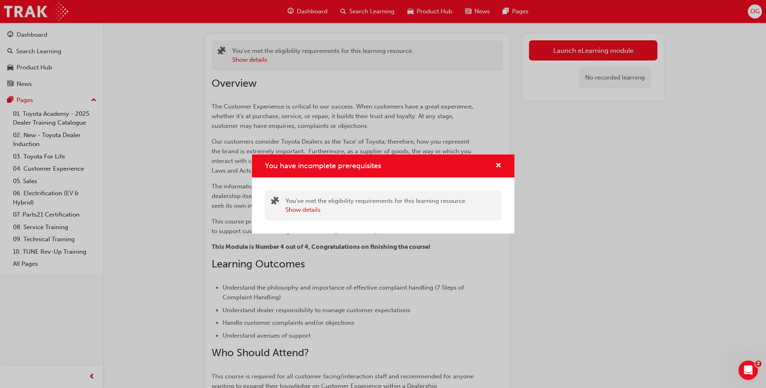
click at [388, 214] on div "Show details" at bounding box center [375, 209] width 181 height 9
click at [293, 212] on button "Show details" at bounding box center [302, 209] width 35 height 9
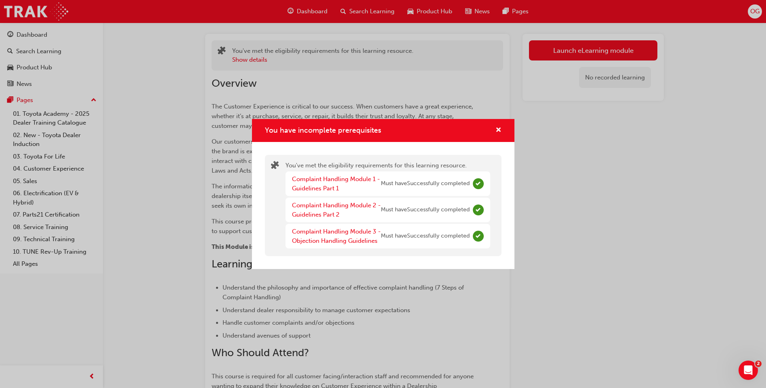
click at [440, 180] on span "Must have Successfully completed" at bounding box center [425, 183] width 89 height 9
click at [431, 227] on div "Complaint Handling Module 3 - Objection Handling Guidelines Must have Successfu…" at bounding box center [387, 236] width 205 height 25
click at [493, 130] on div "You have incomplete prerequisites" at bounding box center [495, 131] width 13 height 10
click at [497, 129] on span "cross-icon" at bounding box center [498, 130] width 6 height 7
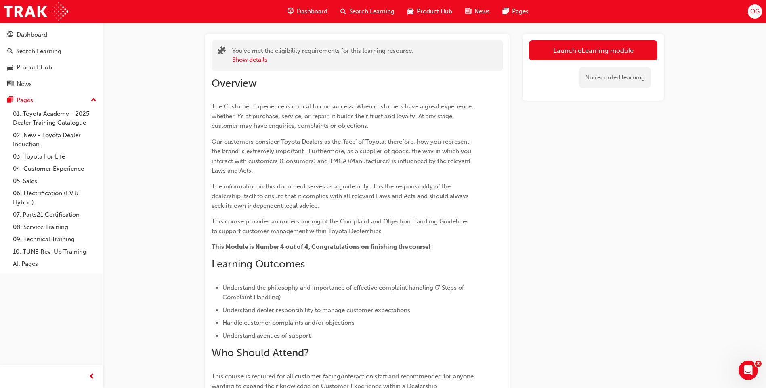
scroll to position [0, 0]
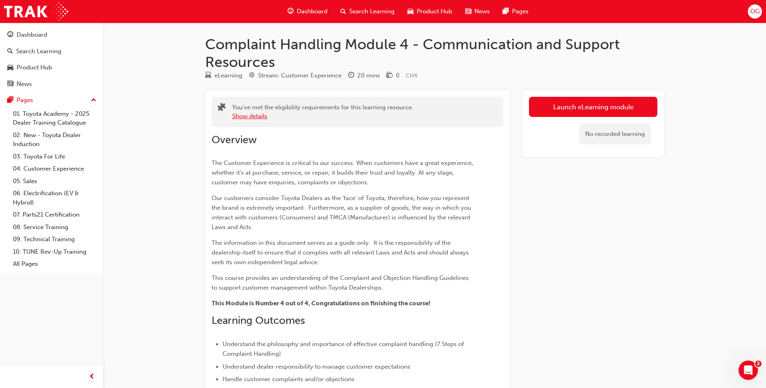
click at [260, 119] on button "Show details" at bounding box center [249, 116] width 35 height 9
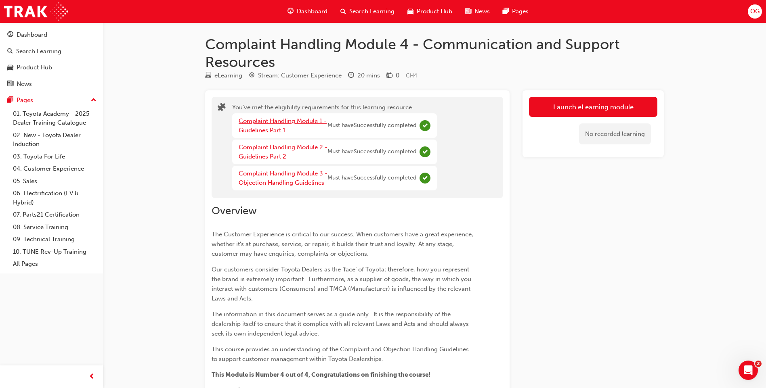
click at [266, 123] on link "Complaint Handling Module 1 - Guidelines Part 1" at bounding box center [283, 125] width 88 height 17
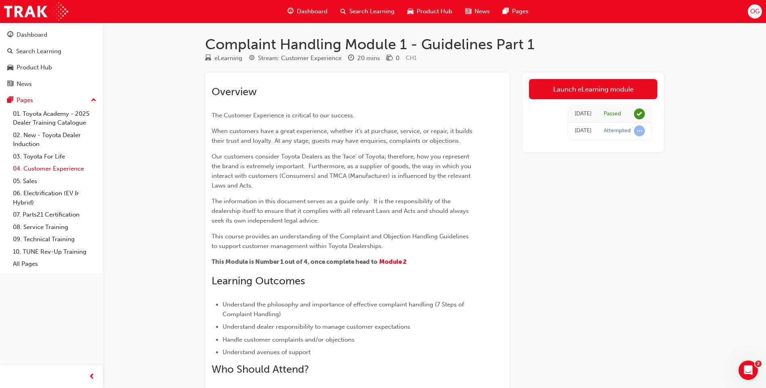
click at [62, 168] on link "04. Customer Experience" at bounding box center [55, 169] width 90 height 13
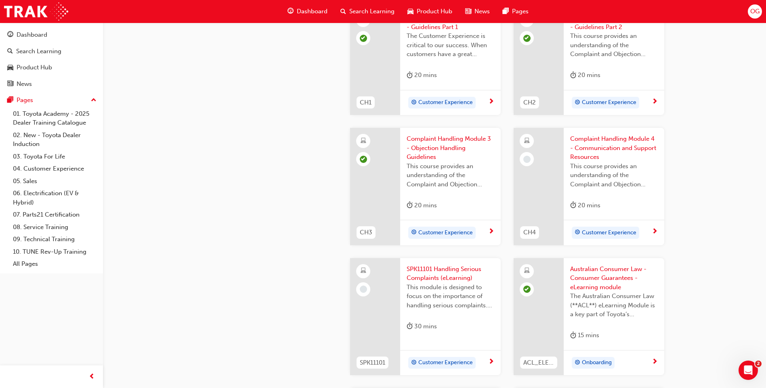
scroll to position [363, 0]
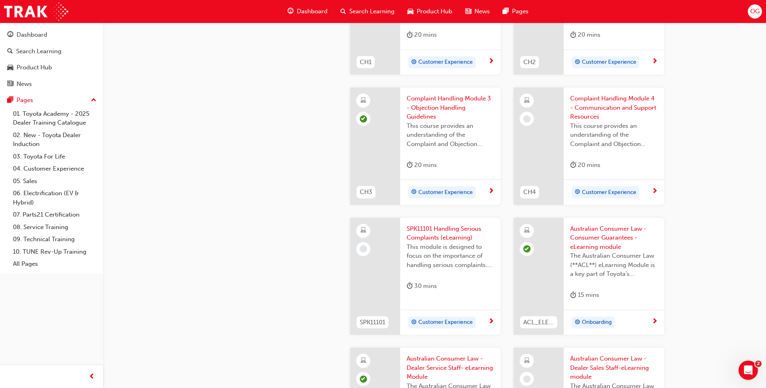
click at [441, 323] on span "Customer Experience" at bounding box center [445, 322] width 54 height 9
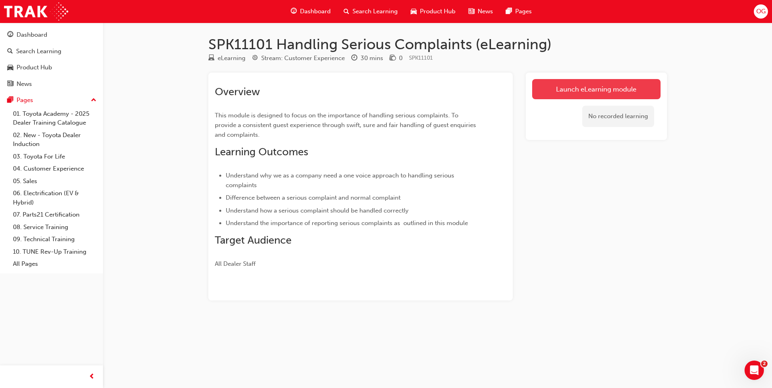
click at [594, 83] on link "Launch eLearning module" at bounding box center [596, 89] width 128 height 20
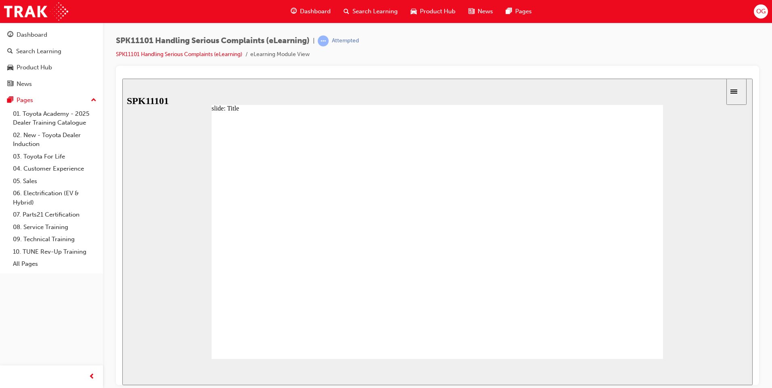
drag, startPoint x: 376, startPoint y: 283, endPoint x: 345, endPoint y: 294, distance: 32.7
click at [720, 370] on span "NEXT" at bounding box center [726, 373] width 14 height 6
click at [357, 165] on div at bounding box center [436, 239] width 451 height 254
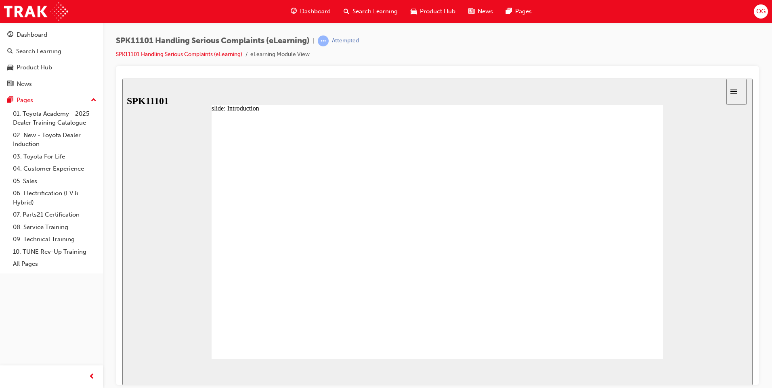
drag, startPoint x: 270, startPoint y: 273, endPoint x: 283, endPoint y: 309, distance: 37.7
radio input "true"
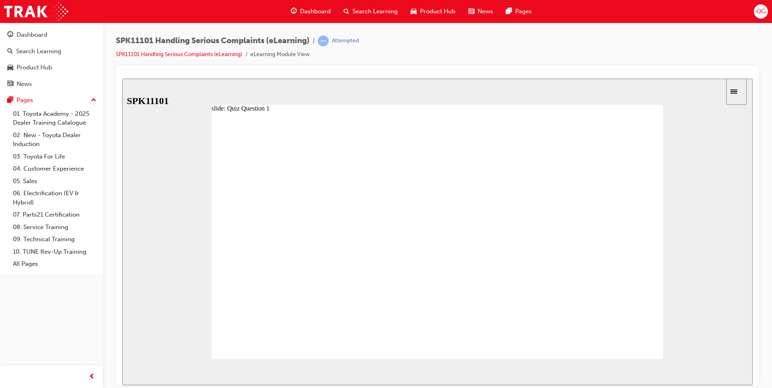
radio input "true"
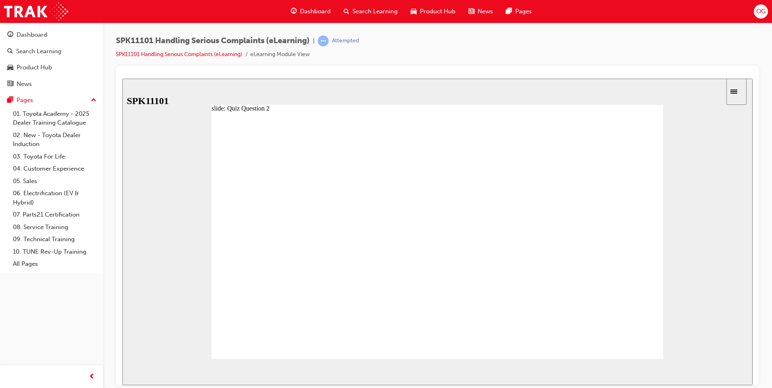
radio input "true"
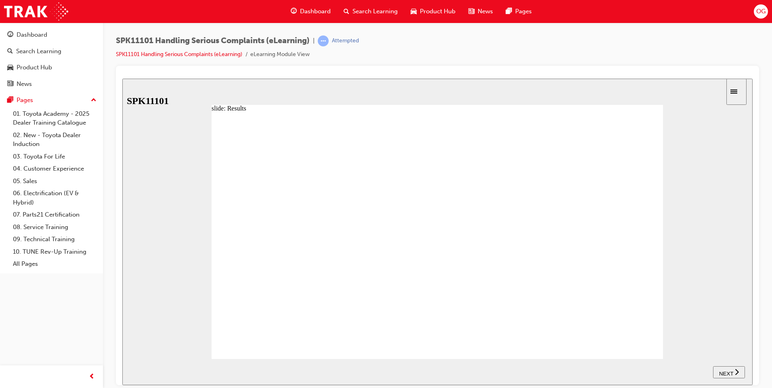
click at [734, 369] on div "NEXT" at bounding box center [728, 372] width 25 height 8
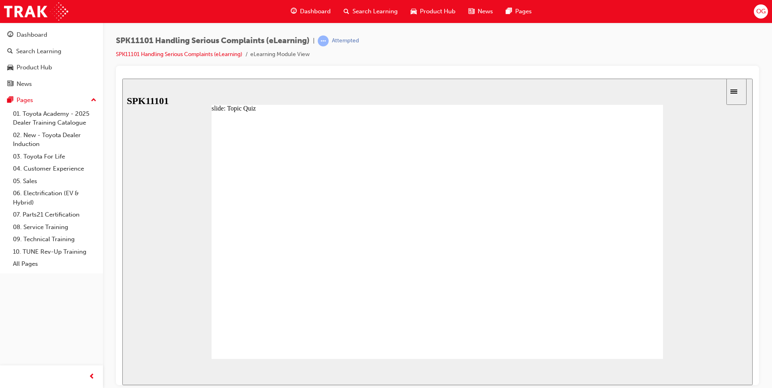
radio input "true"
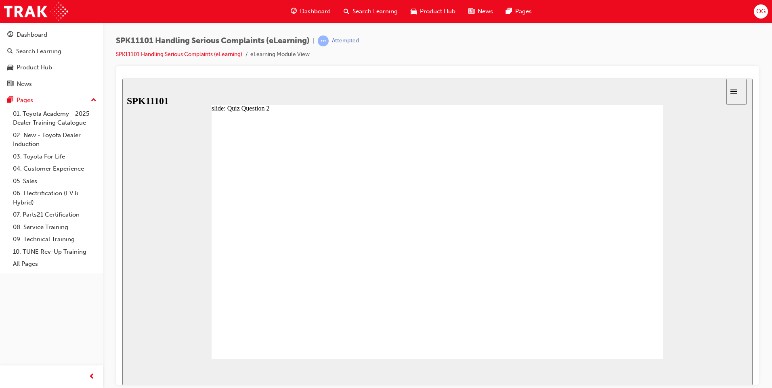
drag, startPoint x: 268, startPoint y: 257, endPoint x: 277, endPoint y: 268, distance: 14.4
radio input "true"
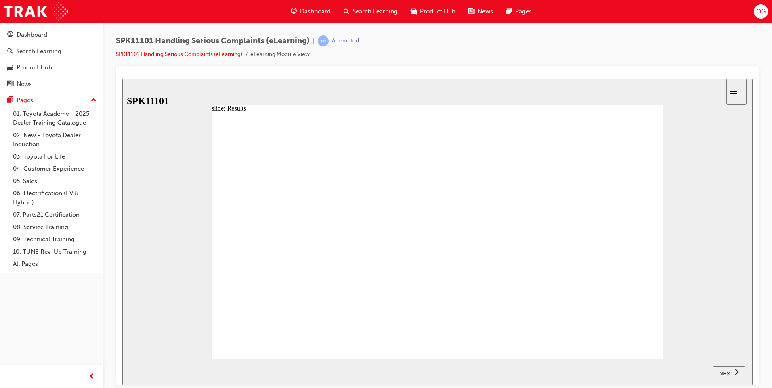
drag, startPoint x: 730, startPoint y: 370, endPoint x: 724, endPoint y: 369, distance: 5.7
click at [729, 370] on span "NEXT" at bounding box center [726, 373] width 14 height 6
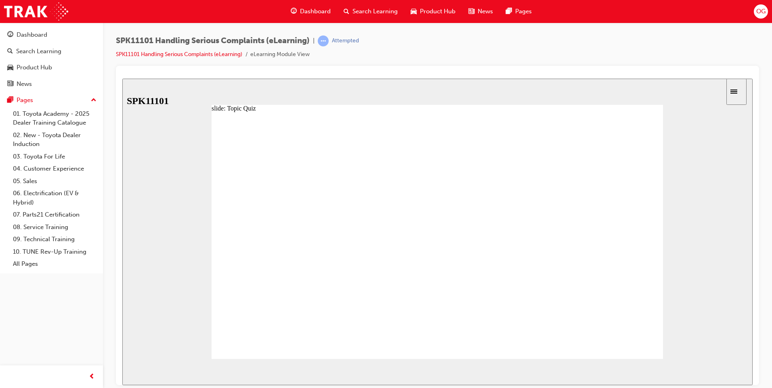
radio input "true"
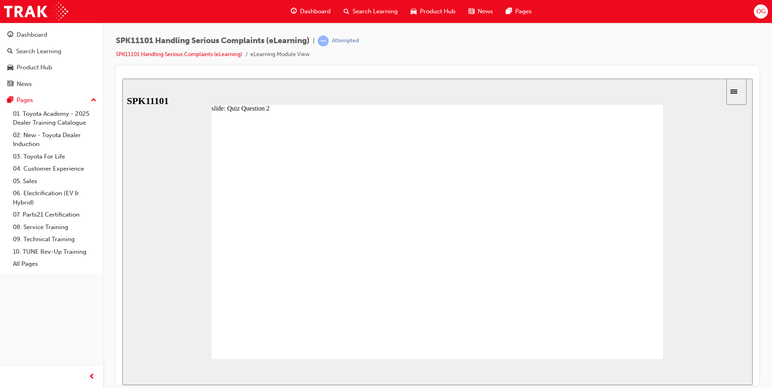
drag, startPoint x: 278, startPoint y: 291, endPoint x: 281, endPoint y: 303, distance: 12.5
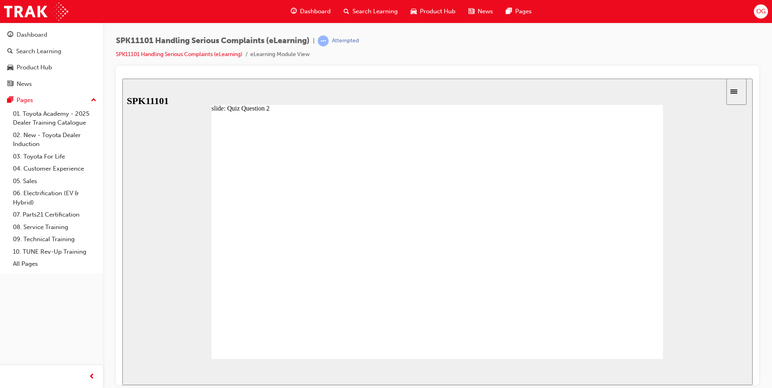
radio input "false"
radio input "true"
click at [729, 372] on span "NEXT" at bounding box center [726, 373] width 14 height 6
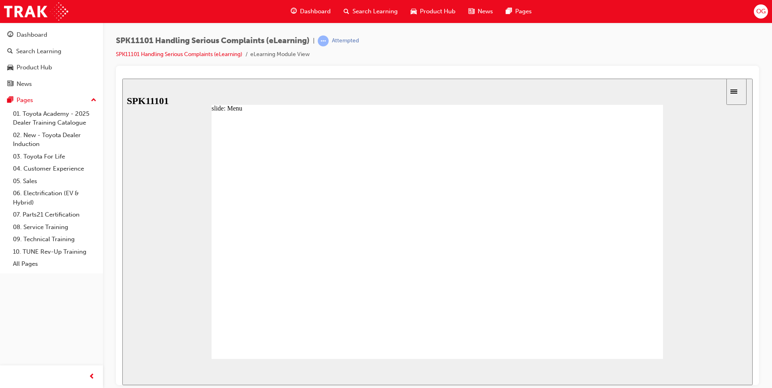
drag, startPoint x: 651, startPoint y: 333, endPoint x: 656, endPoint y: 348, distance: 15.8
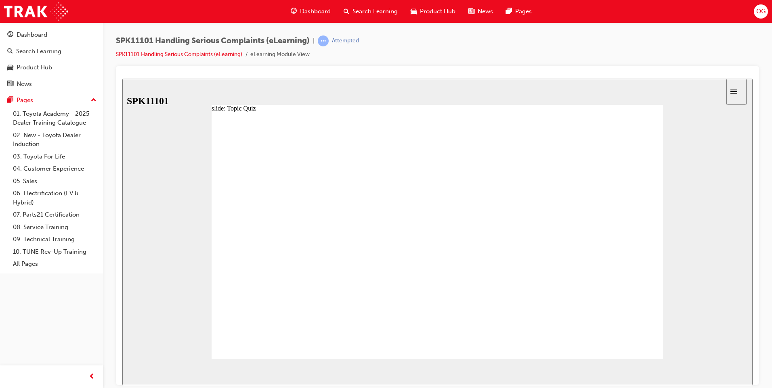
radio input "true"
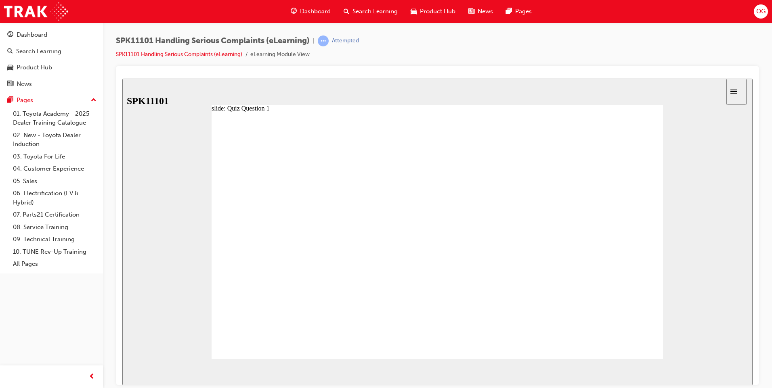
drag, startPoint x: 321, startPoint y: 301, endPoint x: 316, endPoint y: 215, distance: 86.5
drag, startPoint x: 327, startPoint y: 304, endPoint x: 314, endPoint y: 289, distance: 20.4
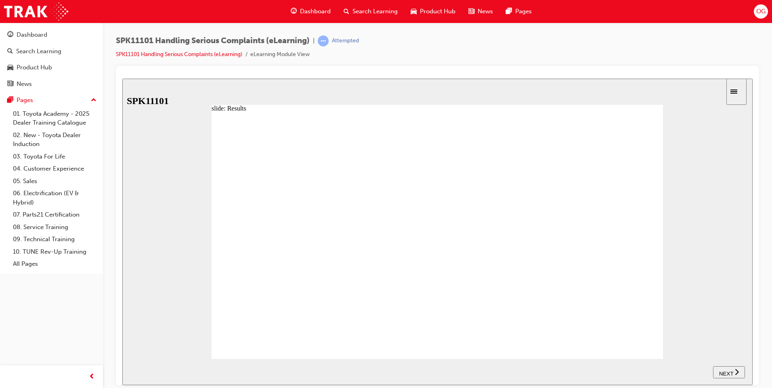
click at [716, 374] on div "NEXT" at bounding box center [728, 372] width 25 height 8
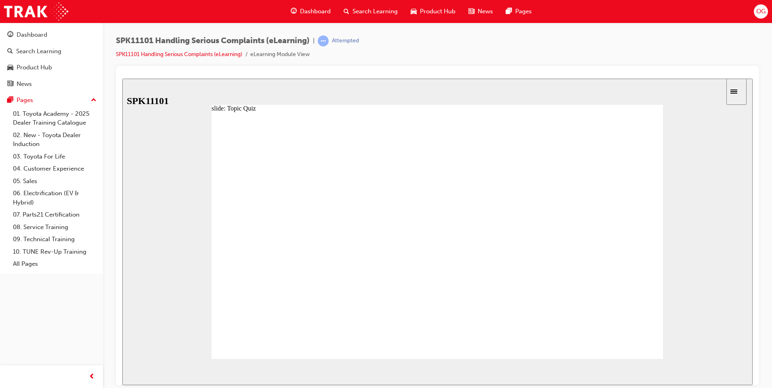
radio input "true"
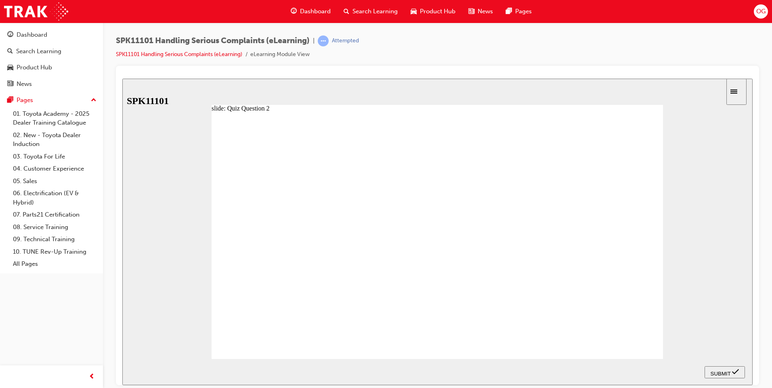
radio input "true"
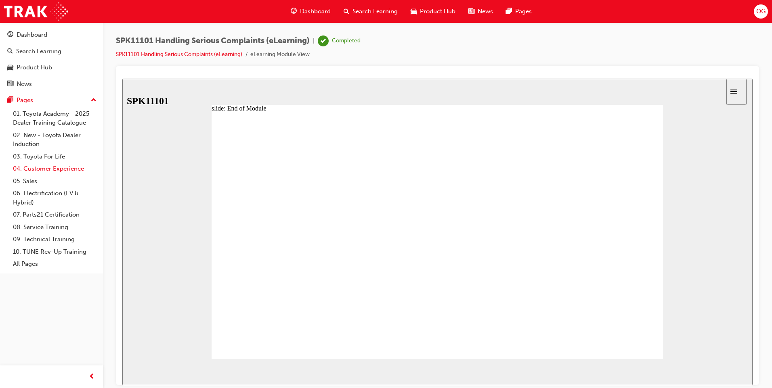
click at [71, 167] on link "04. Customer Experience" at bounding box center [55, 169] width 90 height 13
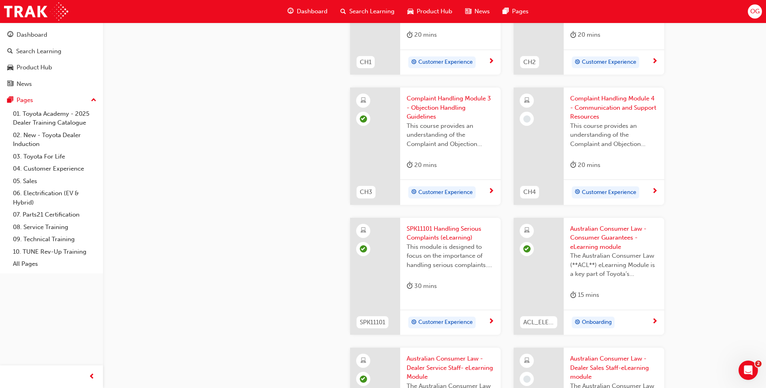
scroll to position [404, 0]
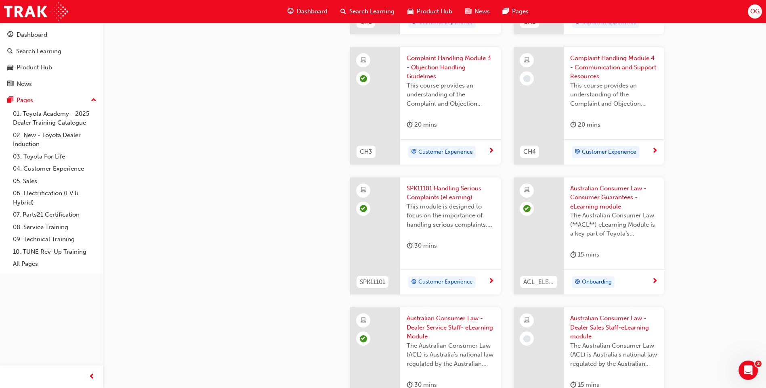
click at [594, 138] on div "Complaint Handling Module 4 - Communication and Support Resources This course p…" at bounding box center [613, 93] width 100 height 92
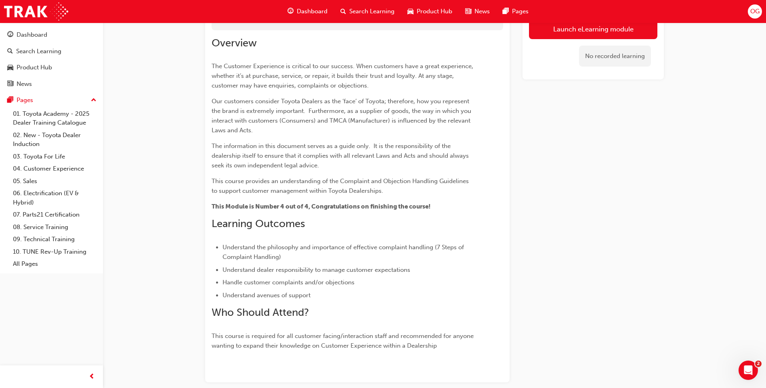
scroll to position [56, 0]
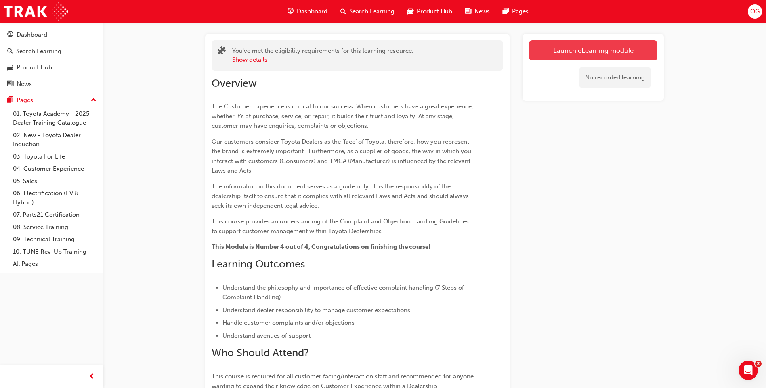
click at [574, 50] on link "Launch eLearning module" at bounding box center [593, 50] width 128 height 20
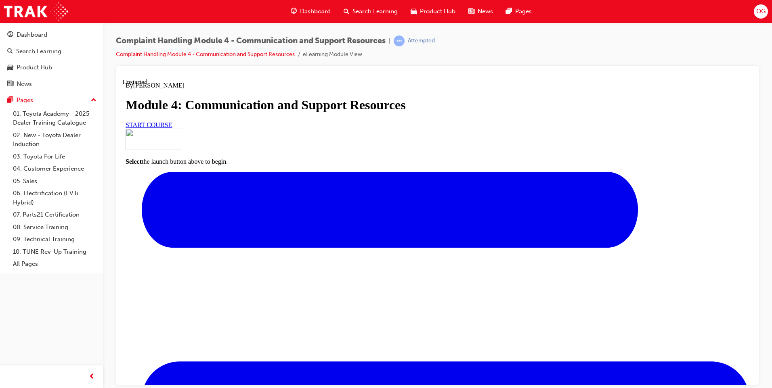
click at [172, 128] on span "START COURSE" at bounding box center [149, 124] width 46 height 7
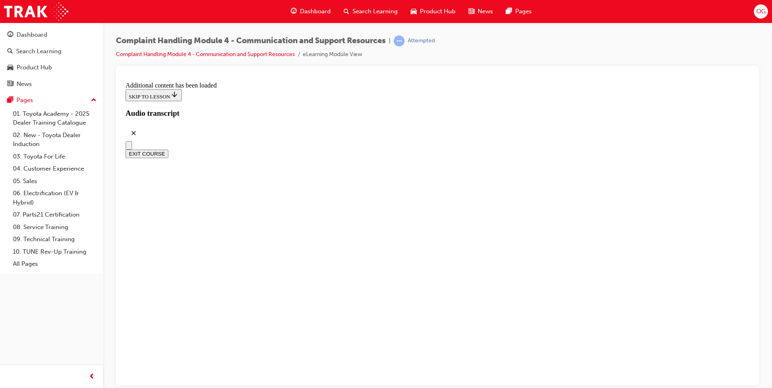
scroll to position [3141, 0]
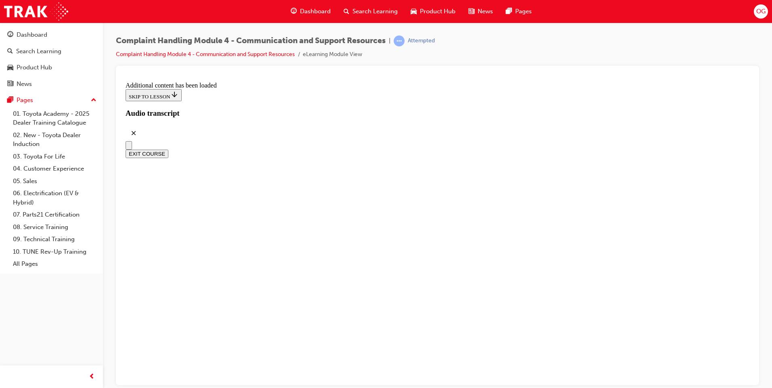
radio input "true"
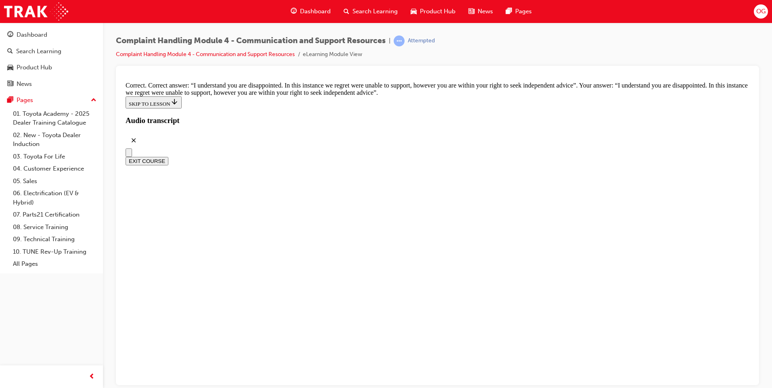
scroll to position [5260, 0]
checkbox input "true"
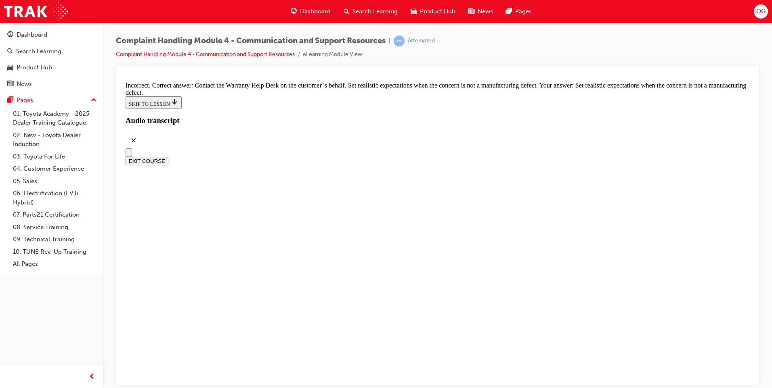
checkbox input "true"
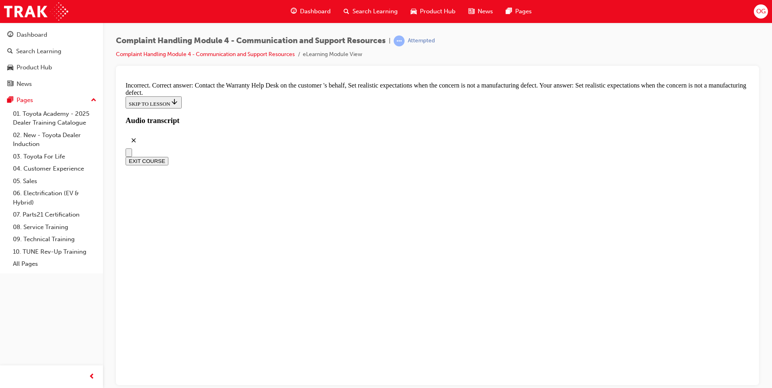
checkbox input "false"
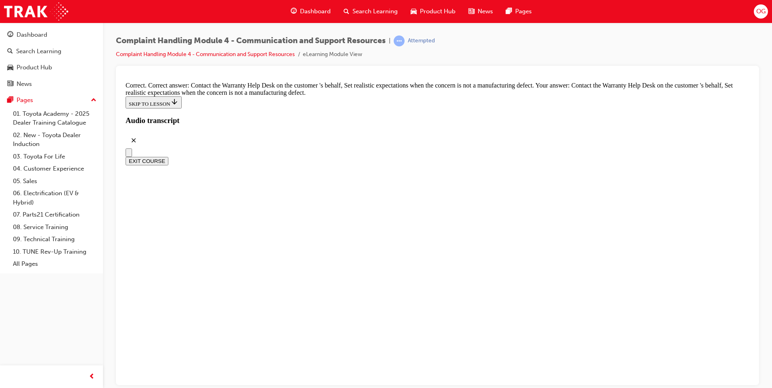
checkbox input "true"
drag, startPoint x: 439, startPoint y: 360, endPoint x: 436, endPoint y: 353, distance: 6.9
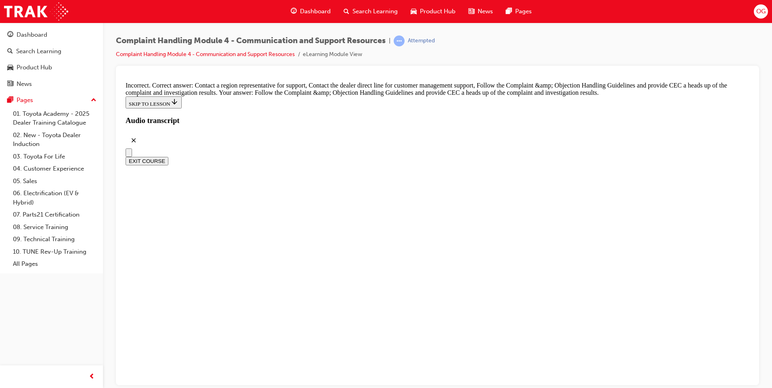
checkbox input "true"
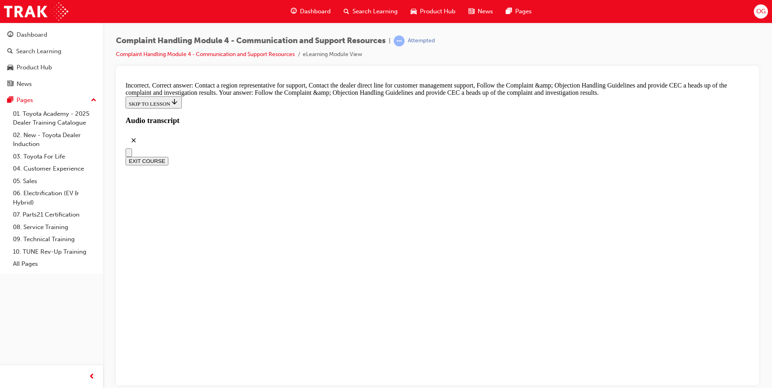
checkbox input "true"
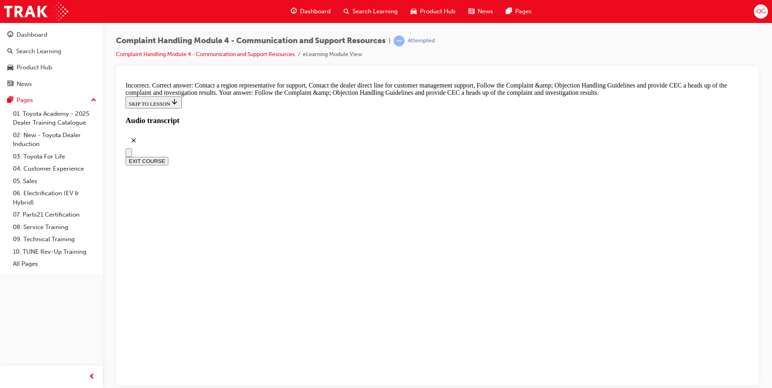
checkbox input "false"
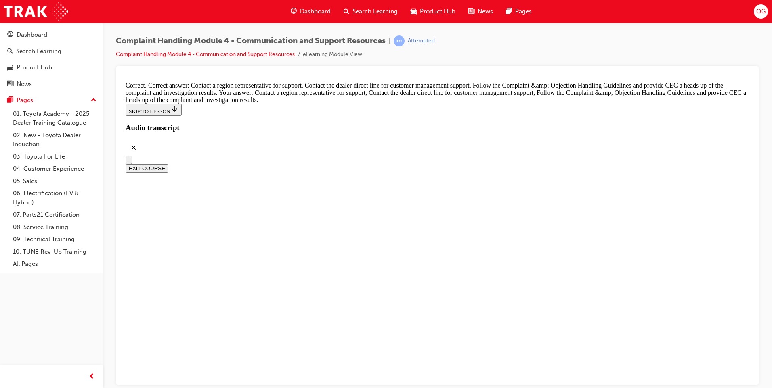
scroll to position [5905, 0]
radio input "true"
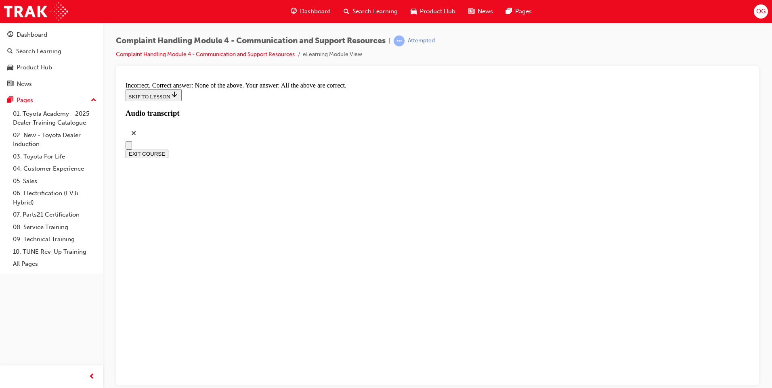
radio input "true"
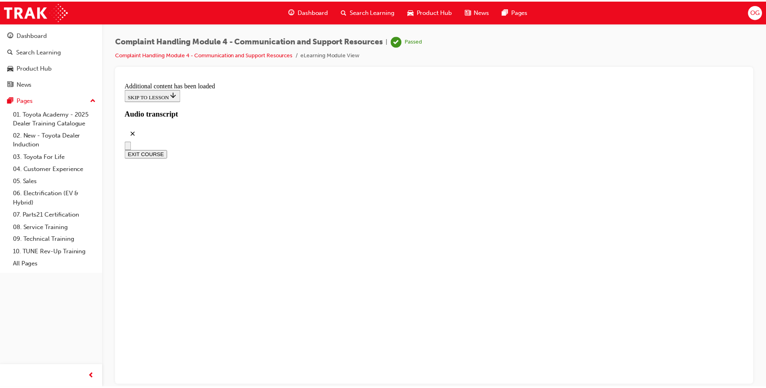
scroll to position [6920, 0]
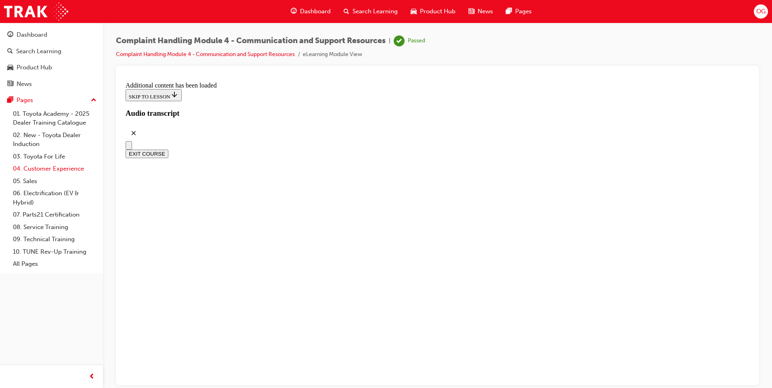
click at [59, 169] on link "04. Customer Experience" at bounding box center [55, 169] width 90 height 13
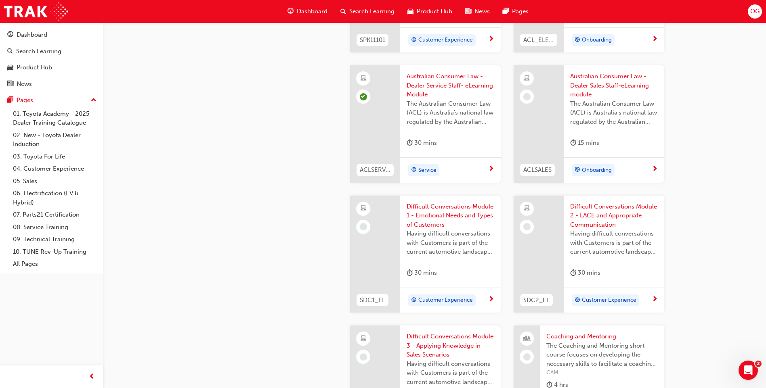
scroll to position [565, 0]
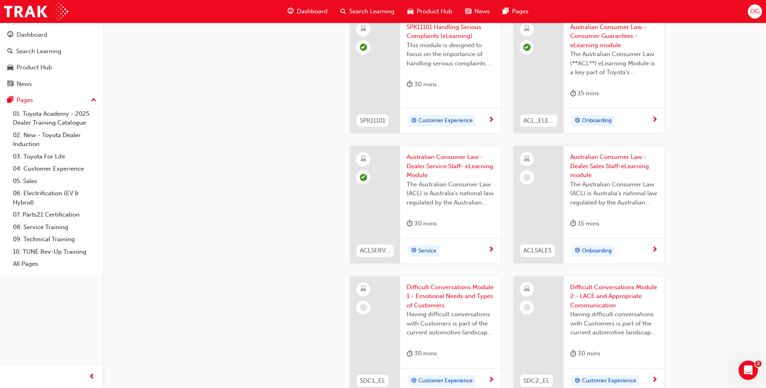
click at [526, 172] on div at bounding box center [526, 177] width 14 height 14
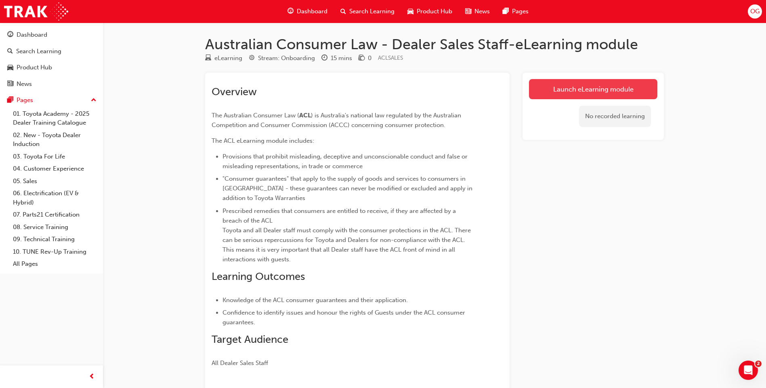
click at [541, 91] on link "Launch eLearning module" at bounding box center [593, 89] width 128 height 20
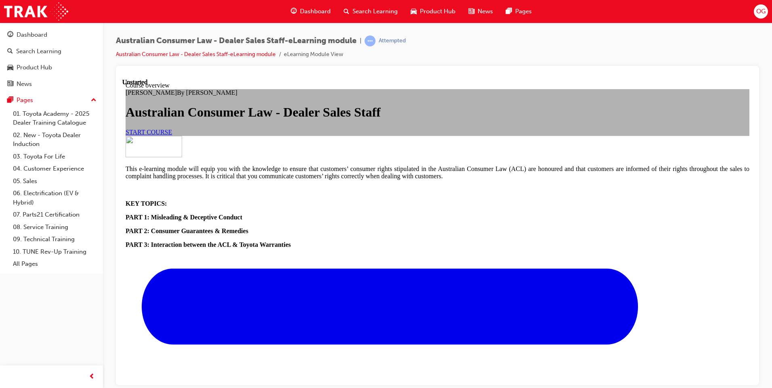
click at [172, 135] on link "START COURSE" at bounding box center [149, 131] width 46 height 7
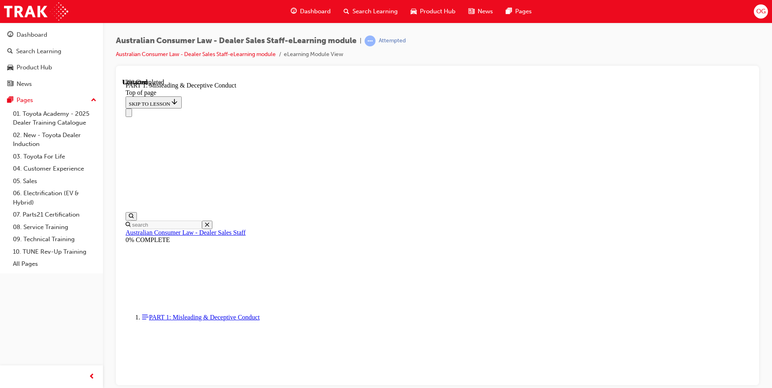
scroll to position [509, 0]
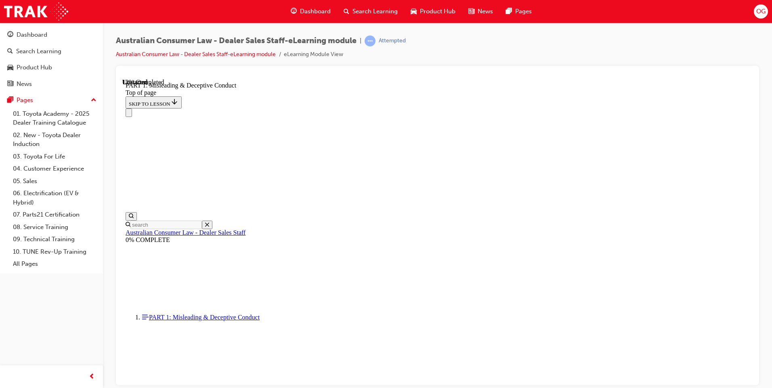
drag, startPoint x: 587, startPoint y: 239, endPoint x: 611, endPoint y: 318, distance: 82.2
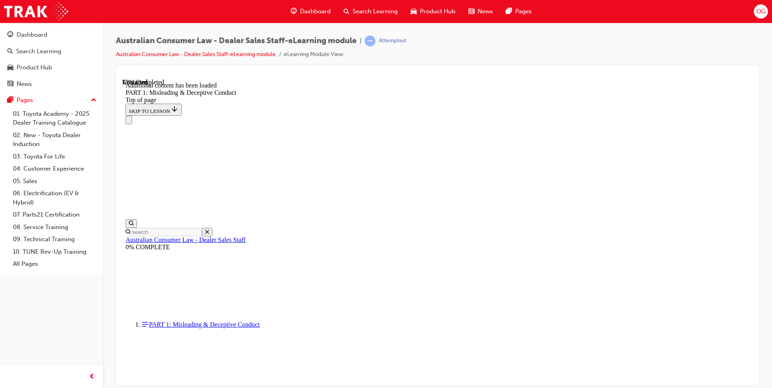
scroll to position [883, 0]
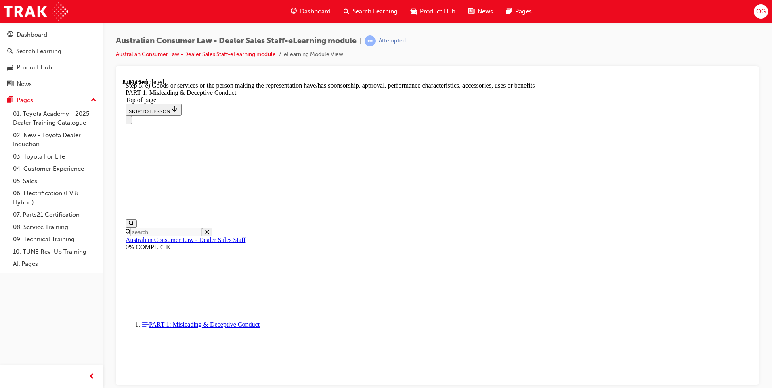
drag, startPoint x: 700, startPoint y: 184, endPoint x: 708, endPoint y: 191, distance: 11.4
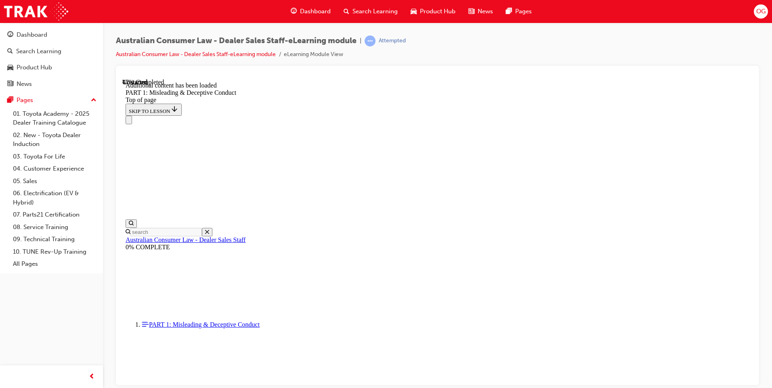
drag, startPoint x: 376, startPoint y: 173, endPoint x: 353, endPoint y: 194, distance: 31.1
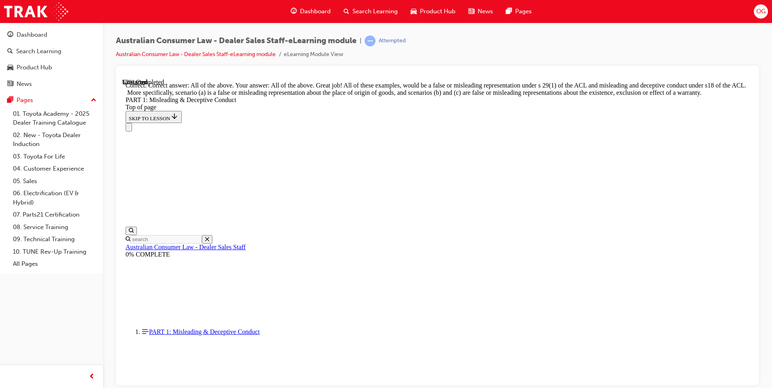
scroll to position [1371, 0]
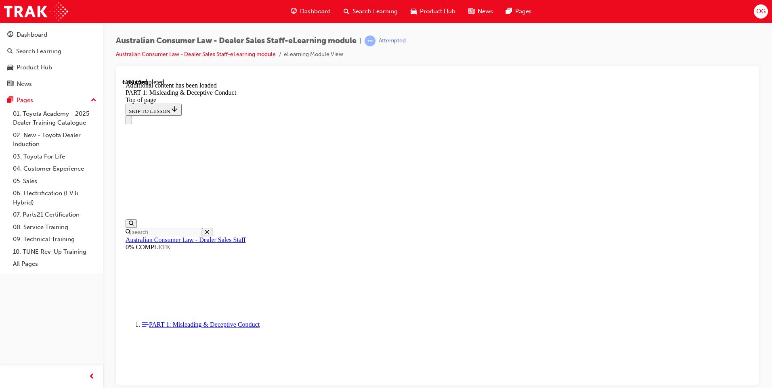
scroll to position [1592, 0]
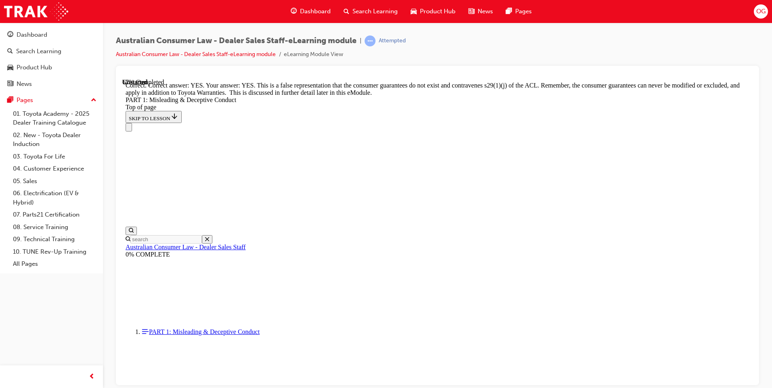
scroll to position [1751, 0]
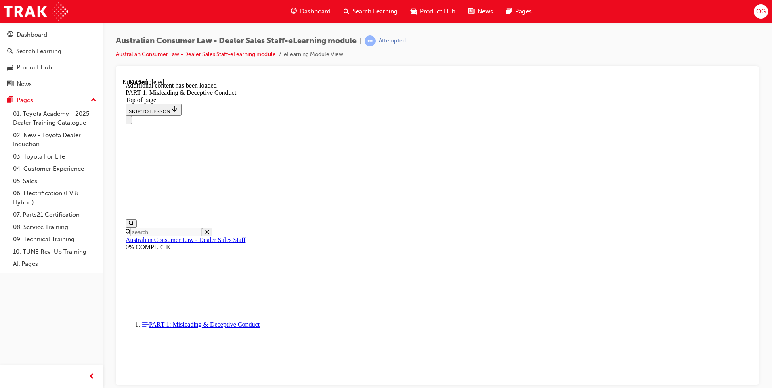
scroll to position [1970, 0]
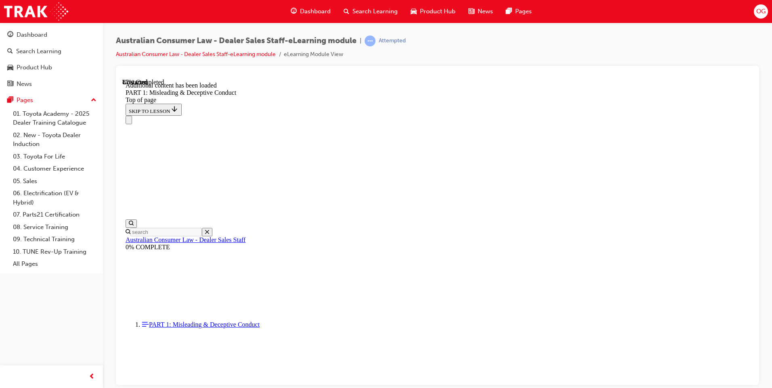
drag, startPoint x: 494, startPoint y: 237, endPoint x: 499, endPoint y: 234, distance: 6.2
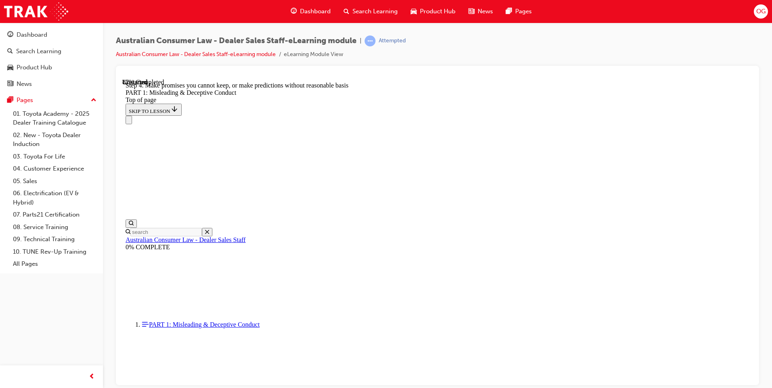
drag, startPoint x: 691, startPoint y: 192, endPoint x: 688, endPoint y: 195, distance: 4.9
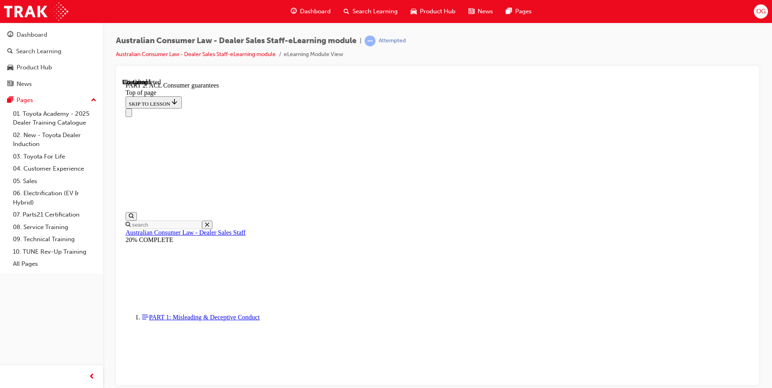
scroll to position [1283, 0]
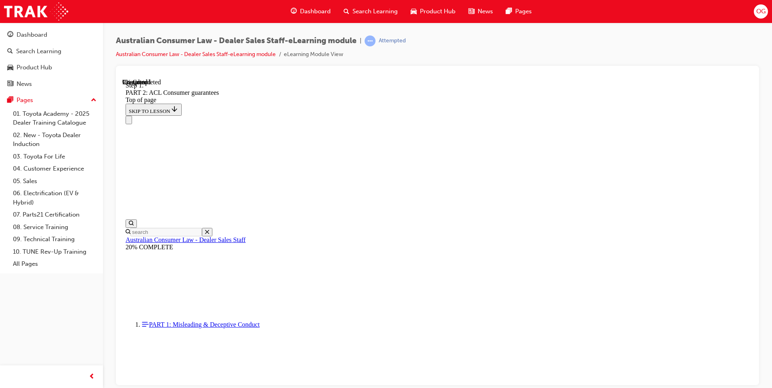
scroll to position [1306, 0]
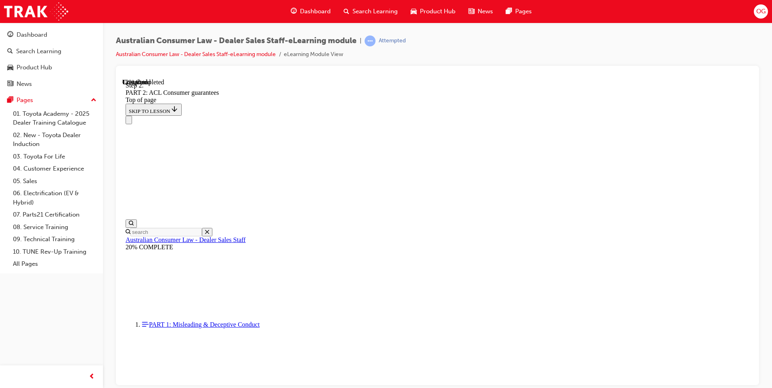
drag, startPoint x: 584, startPoint y: 227, endPoint x: 533, endPoint y: 241, distance: 52.3
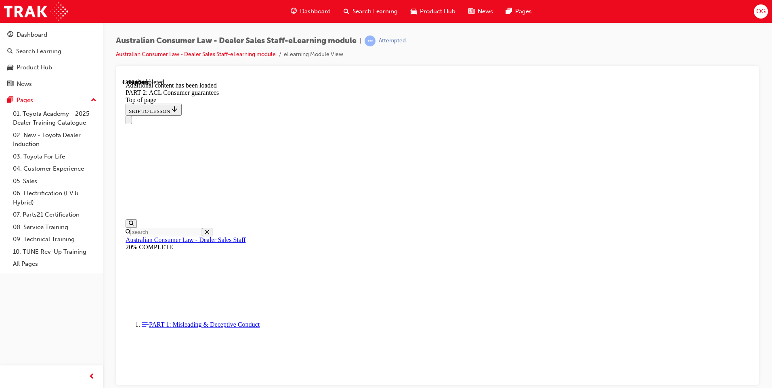
drag, startPoint x: 588, startPoint y: 256, endPoint x: 375, endPoint y: 299, distance: 217.3
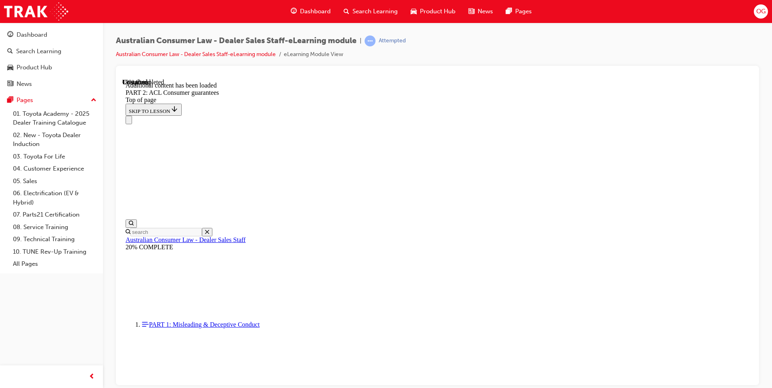
drag, startPoint x: 687, startPoint y: 318, endPoint x: 683, endPoint y: 306, distance: 12.6
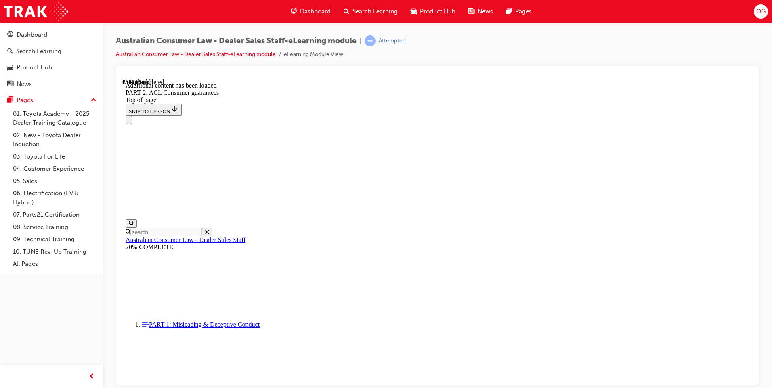
scroll to position [2415, 0]
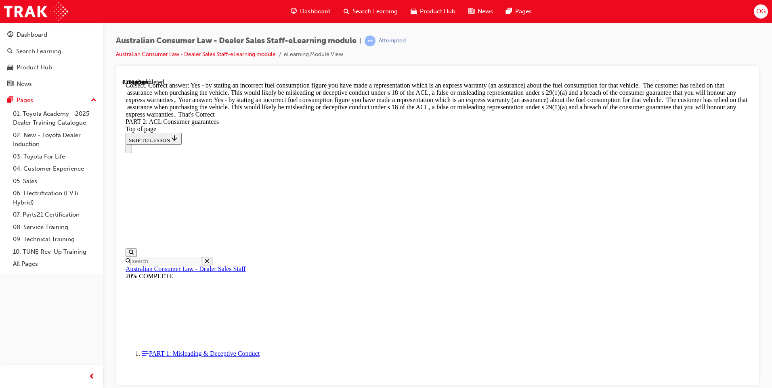
scroll to position [3628, 0]
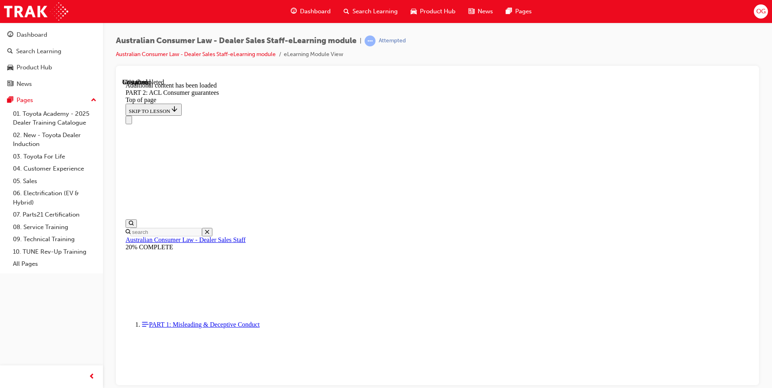
scroll to position [5043, 0]
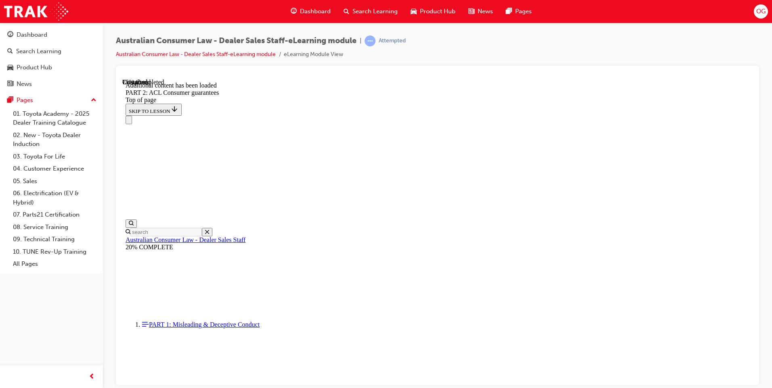
scroll to position [6740, 0]
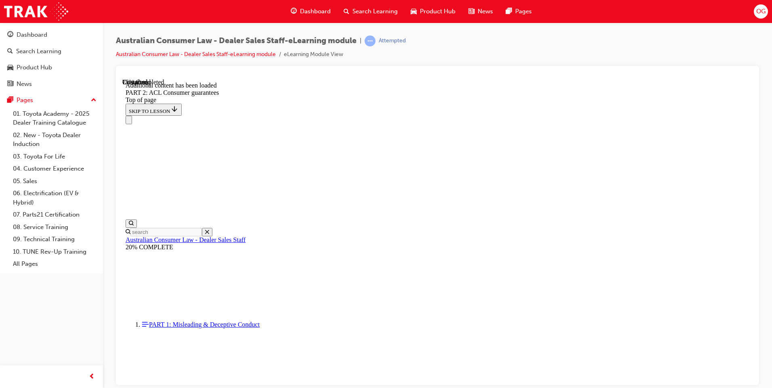
drag, startPoint x: 578, startPoint y: 184, endPoint x: 573, endPoint y: 187, distance: 6.3
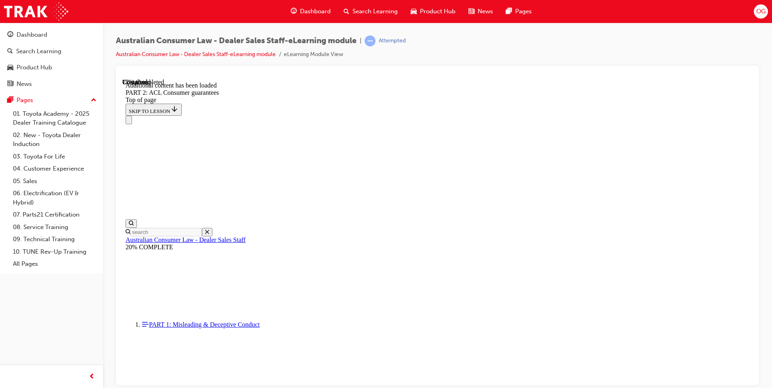
drag, startPoint x: 373, startPoint y: 274, endPoint x: 406, endPoint y: 291, distance: 37.2
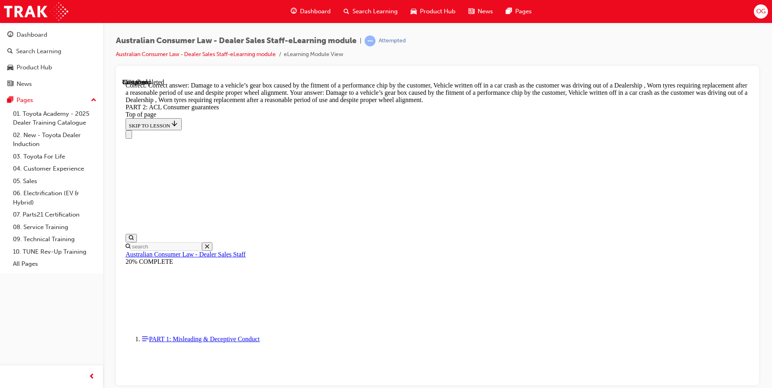
scroll to position [8074, 0]
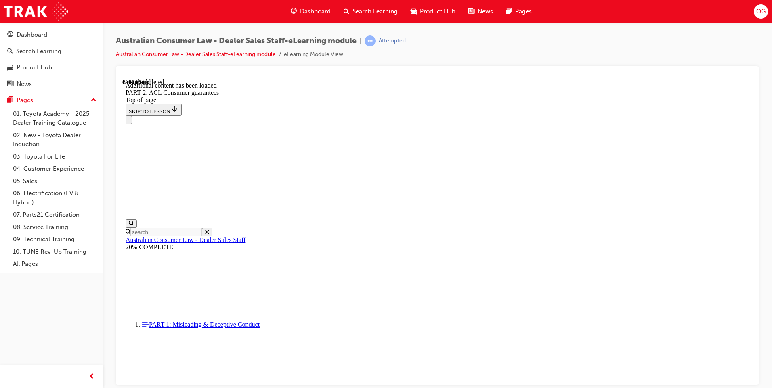
scroll to position [8539, 0]
drag, startPoint x: 773, startPoint y: 215, endPoint x: 773, endPoint y: 195, distance: 20.2
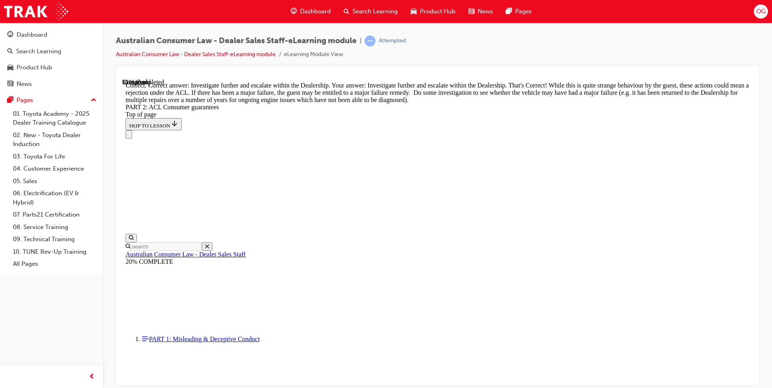
scroll to position [8983, 0]
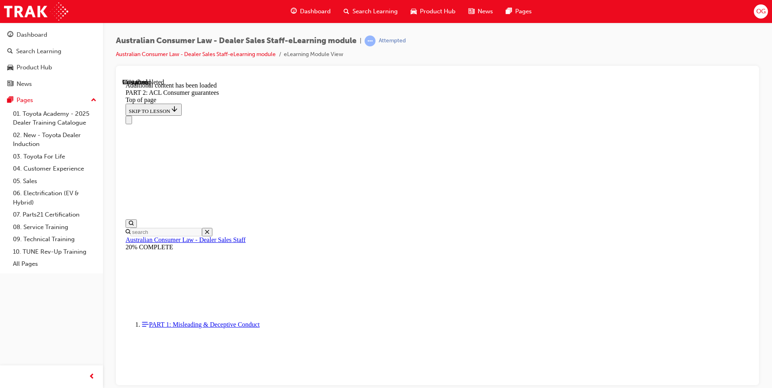
scroll to position [9621, 0]
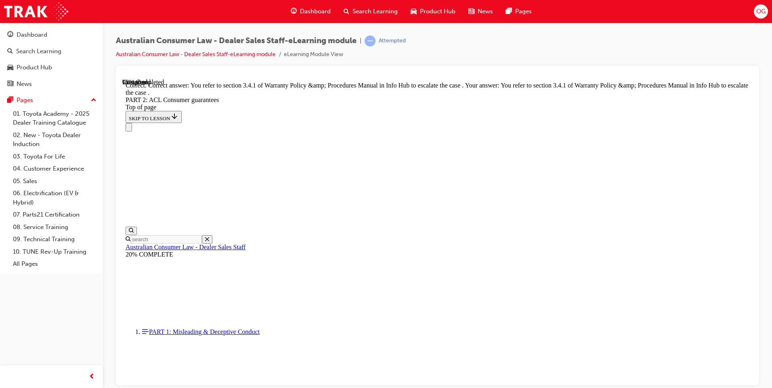
scroll to position [10134, 0]
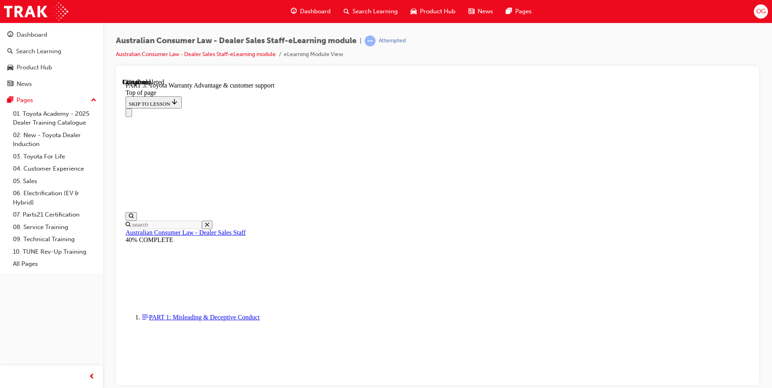
scroll to position [498, 0]
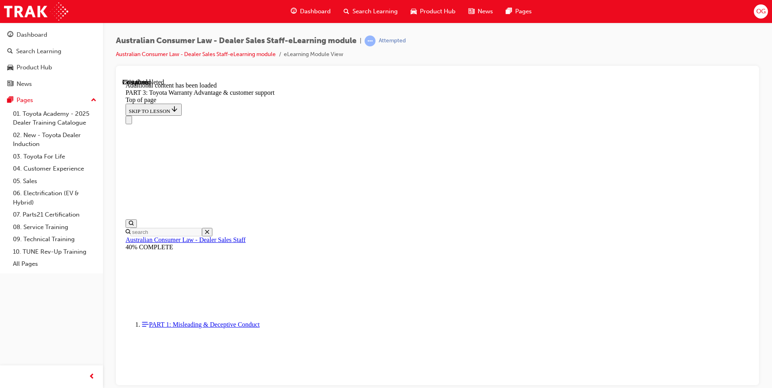
scroll to position [950, 0]
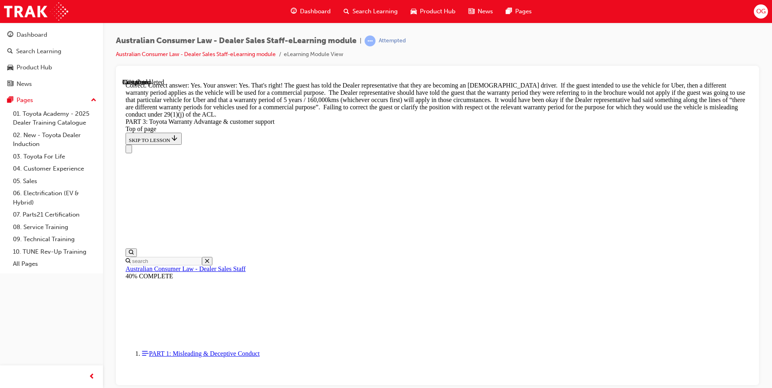
scroll to position [1208, 0]
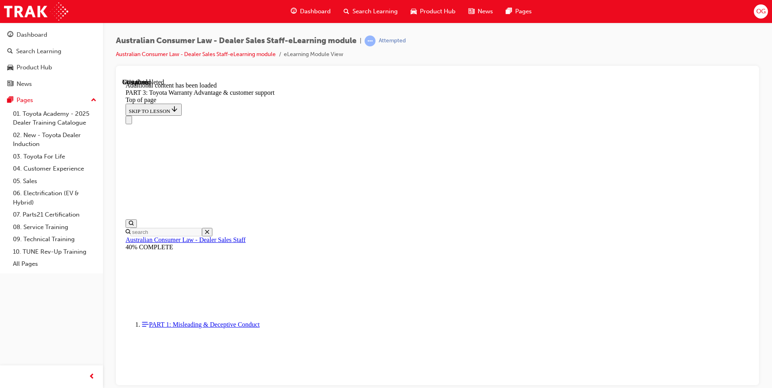
scroll to position [2156, 0]
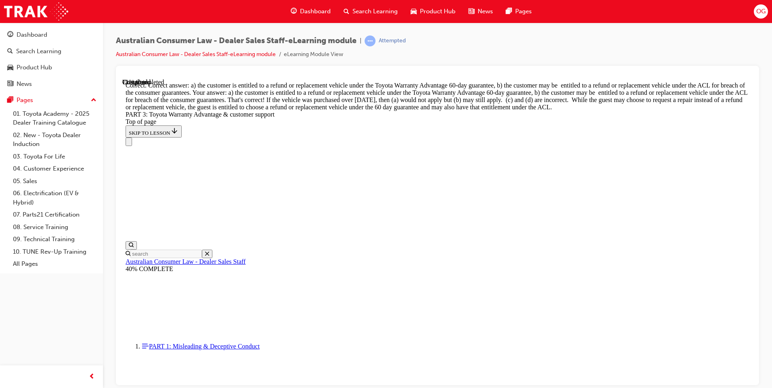
scroll to position [2372, 0]
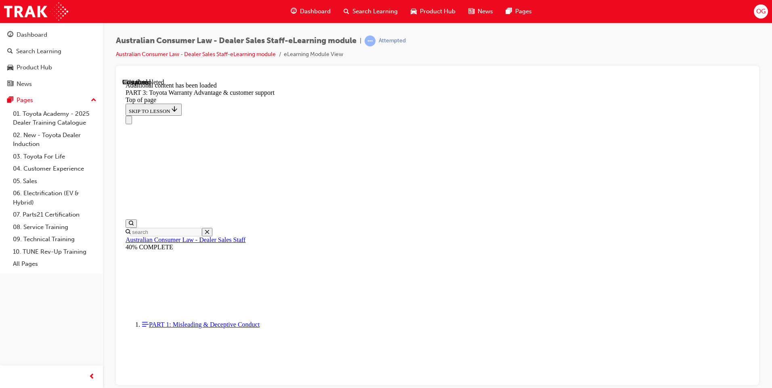
scroll to position [2570, 0]
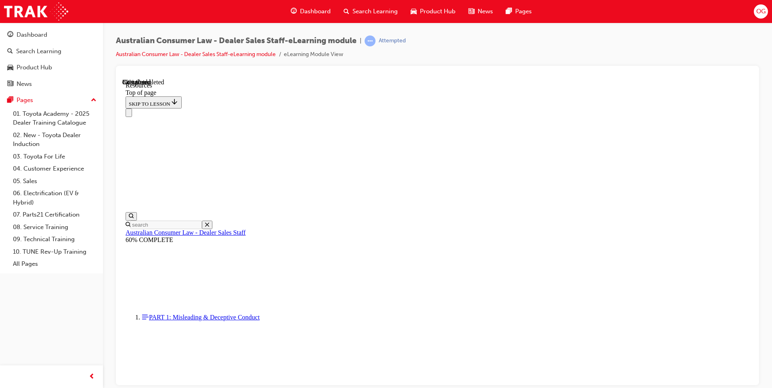
scroll to position [393, 0]
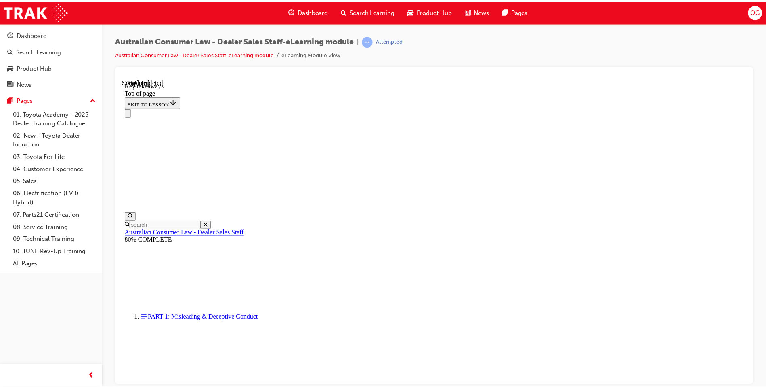
scroll to position [166, 0]
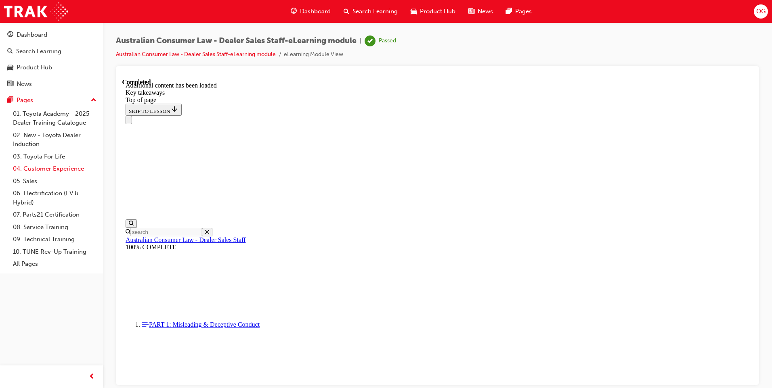
click at [52, 169] on link "04. Customer Experience" at bounding box center [55, 169] width 90 height 13
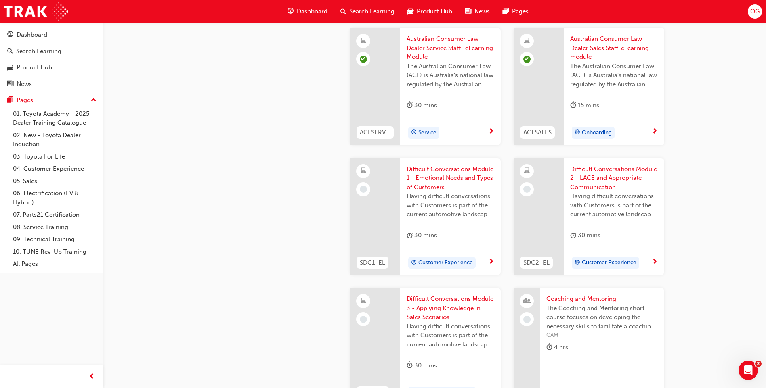
scroll to position [724, 0]
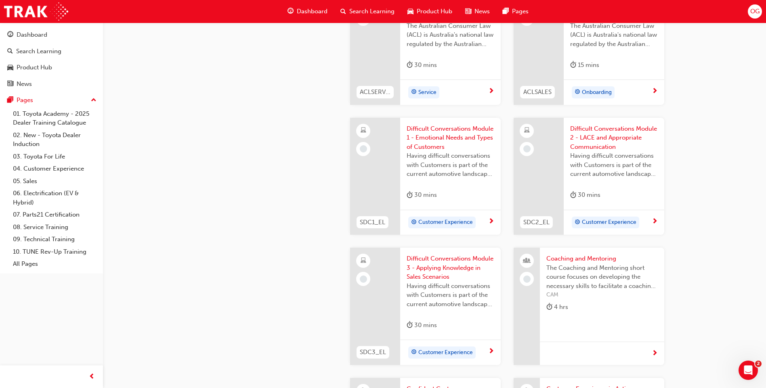
click at [445, 197] on div "30 mins" at bounding box center [450, 196] width 88 height 13
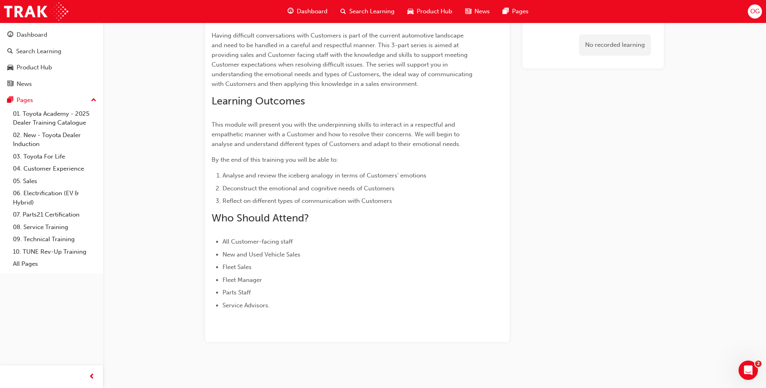
scroll to position [97, 0]
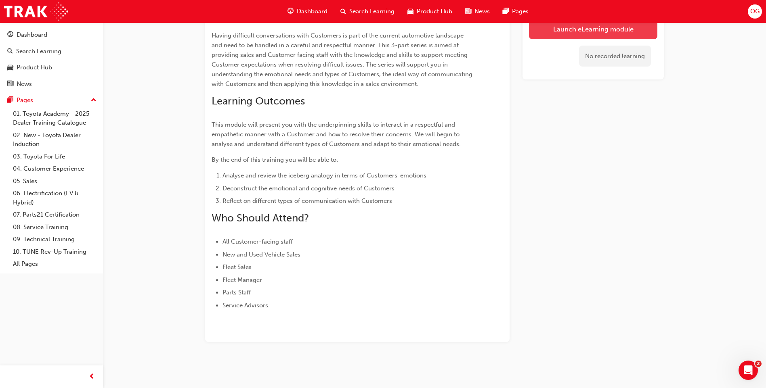
click at [593, 26] on link "Launch eLearning module" at bounding box center [593, 29] width 128 height 20
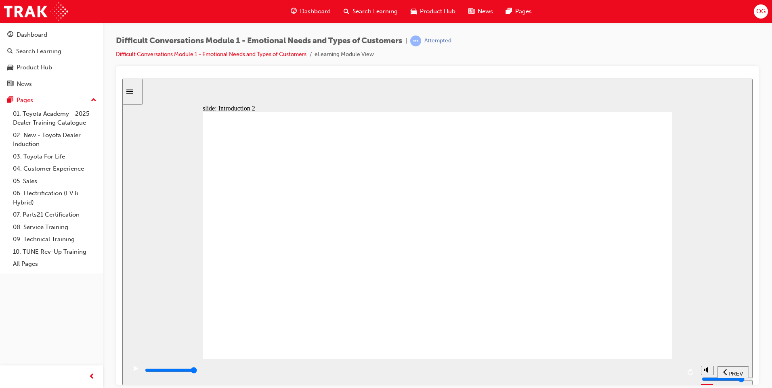
drag, startPoint x: 104, startPoint y: 194, endPoint x: 108, endPoint y: 192, distance: 4.7
click at [108, 192] on div "Dashboard Search Learning Product Hub News Pages Pages 01. Toyota Academy - 202…" at bounding box center [386, 194] width 772 height 388
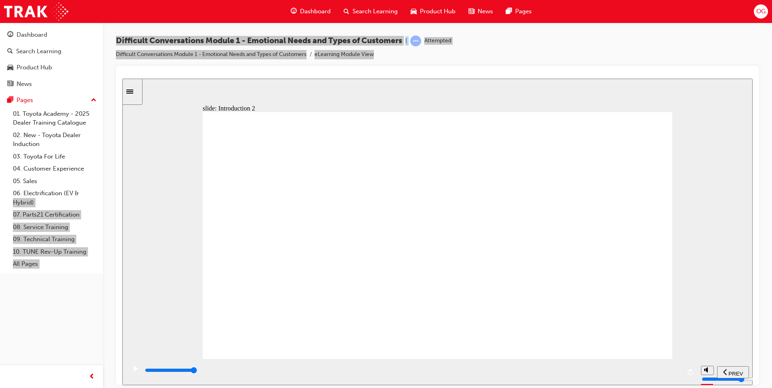
drag, startPoint x: 479, startPoint y: 261, endPoint x: 470, endPoint y: 271, distance: 13.5
drag, startPoint x: 469, startPoint y: 270, endPoint x: 475, endPoint y: 254, distance: 16.7
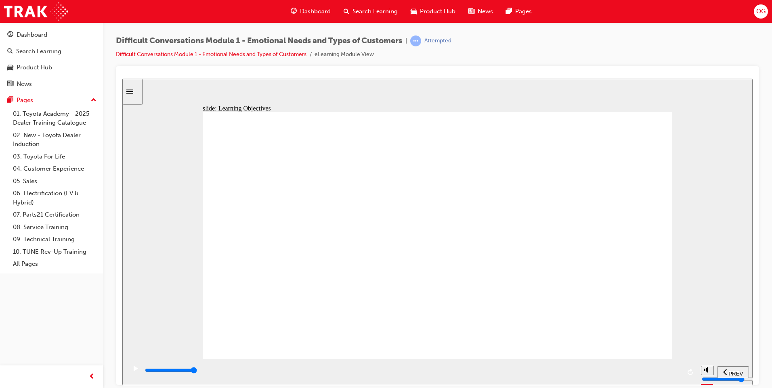
drag, startPoint x: 330, startPoint y: 371, endPoint x: 893, endPoint y: 437, distance: 567.7
click at [752, 358] on html "slide: Learning Objectives Learning Objectives Group 1 Oval 1 Line 1 This modul…" at bounding box center [437, 231] width 630 height 307
click at [405, 375] on div "playback controls" at bounding box center [412, 370] width 536 height 9
click at [629, 370] on div "playback controls" at bounding box center [412, 370] width 536 height 9
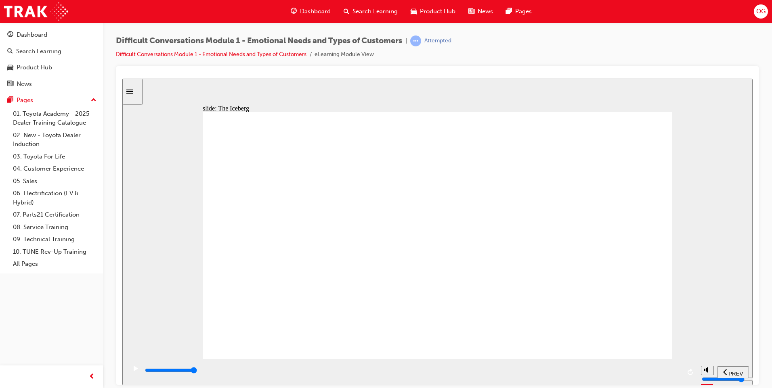
click at [655, 370] on div "playback controls" at bounding box center [412, 370] width 536 height 9
click at [668, 374] on div "playback controls" at bounding box center [412, 370] width 536 height 9
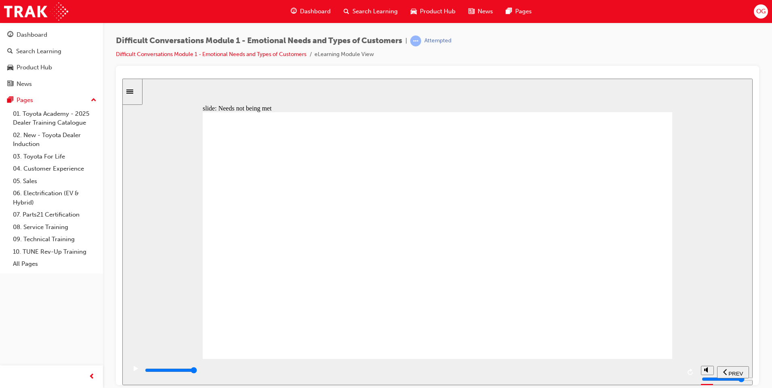
click at [660, 369] on div "playback controls" at bounding box center [412, 370] width 536 height 9
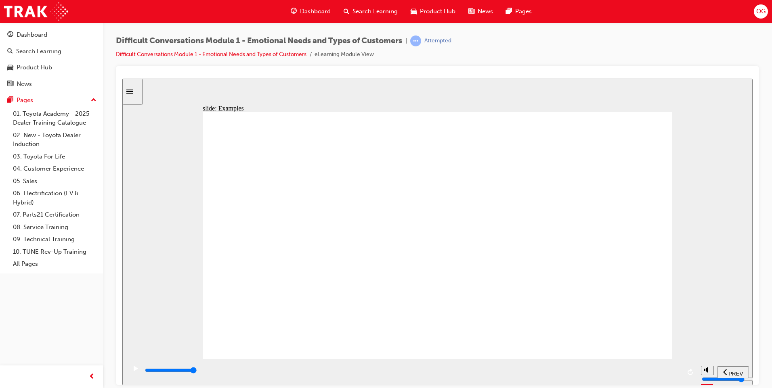
click at [675, 374] on div "playback controls" at bounding box center [412, 370] width 536 height 9
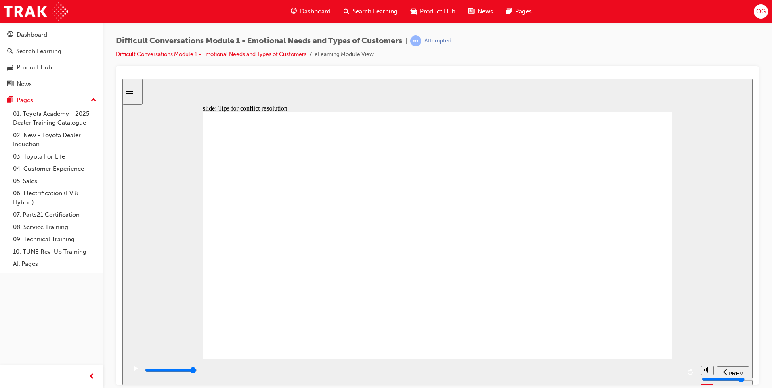
click at [197, 372] on input "slide progress" at bounding box center [171, 370] width 52 height 6
type input "11200"
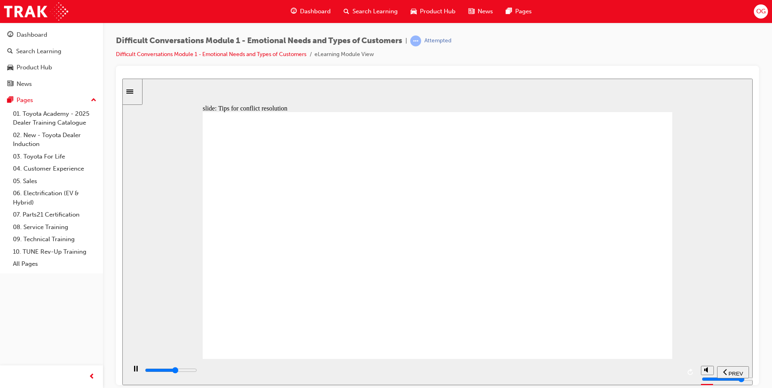
click at [703, 186] on div "slide: Tips for conflict resolution By using open ended questions and being an …" at bounding box center [437, 231] width 630 height 307
click at [674, 373] on div "playback controls" at bounding box center [412, 370] width 536 height 9
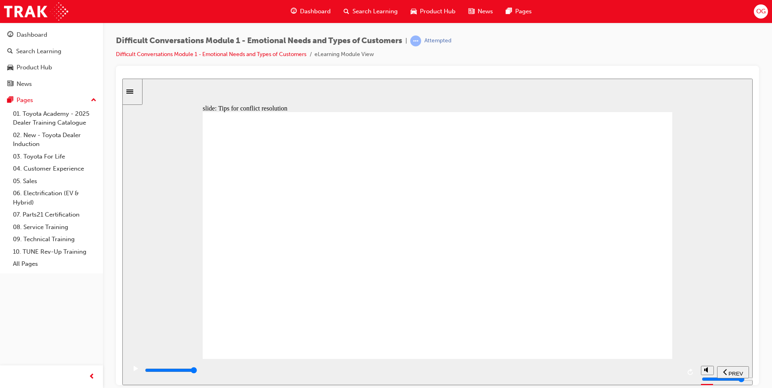
drag, startPoint x: 554, startPoint y: 227, endPoint x: 551, endPoint y: 231, distance: 4.4
drag, startPoint x: 551, startPoint y: 231, endPoint x: 478, endPoint y: 216, distance: 75.0
click at [523, 217] on div "By using open ended questions and being an active listener, you are able to dis…" at bounding box center [437, 239] width 469 height 254
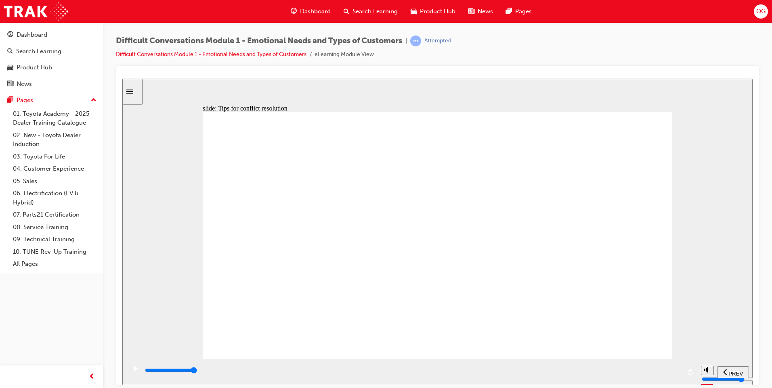
drag, startPoint x: 478, startPoint y: 216, endPoint x: 451, endPoint y: 232, distance: 31.7
drag, startPoint x: 549, startPoint y: 216, endPoint x: 656, endPoint y: 188, distance: 110.1
click at [692, 220] on div "slide: Tips for conflict resolution By using open ended questions and being an …" at bounding box center [437, 231] width 630 height 307
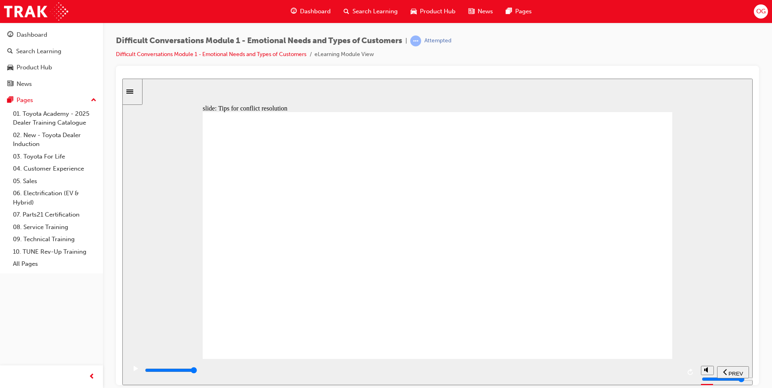
click at [648, 267] on div "By using open ended questions and being an active listener, you are able to dis…" at bounding box center [437, 239] width 469 height 254
click at [197, 372] on input "slide progress" at bounding box center [171, 370] width 52 height 6
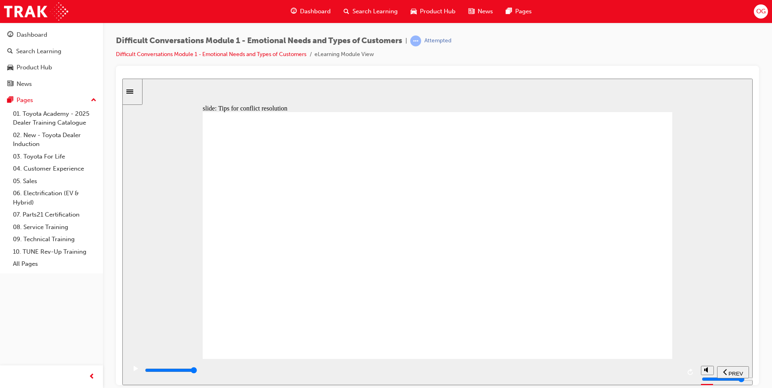
click at [197, 372] on input "slide progress" at bounding box center [171, 370] width 52 height 6
click at [679, 370] on div "playback controls" at bounding box center [412, 370] width 536 height 9
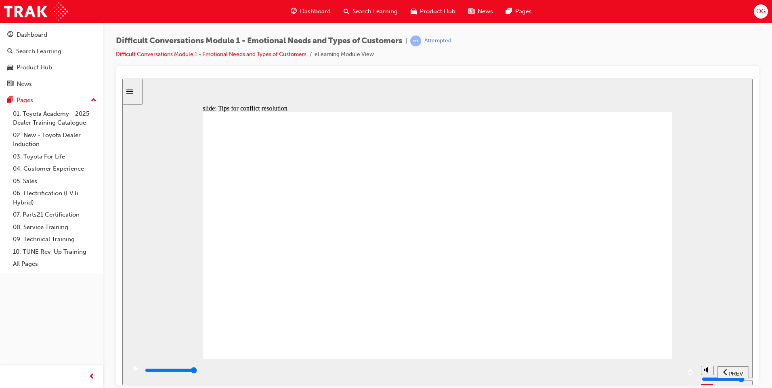
click at [678, 374] on div "playback controls" at bounding box center [412, 370] width 536 height 9
click at [680, 373] on div "playback controls" at bounding box center [412, 370] width 536 height 9
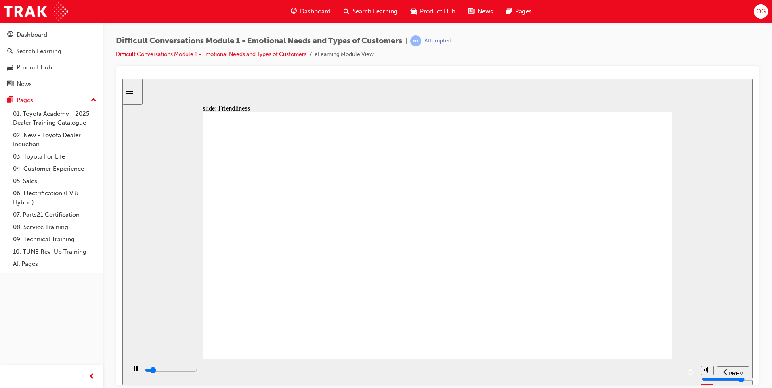
drag, startPoint x: 444, startPoint y: 276, endPoint x: 571, endPoint y: 254, distance: 128.2
click at [197, 371] on input "slide progress" at bounding box center [171, 370] width 52 height 6
drag, startPoint x: 612, startPoint y: 333, endPoint x: 612, endPoint y: 327, distance: 6.1
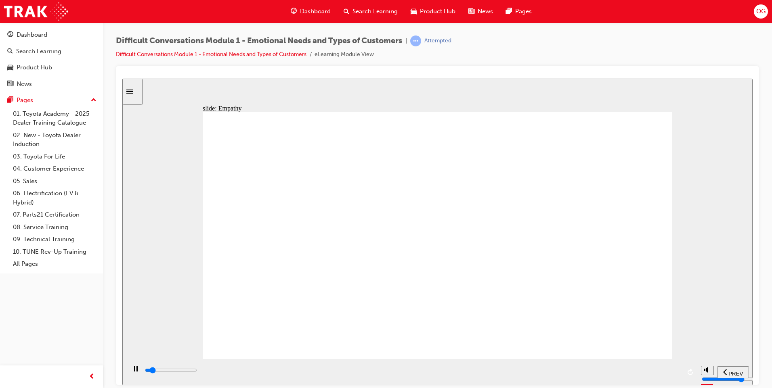
drag, startPoint x: 374, startPoint y: 157, endPoint x: 356, endPoint y: 149, distance: 20.2
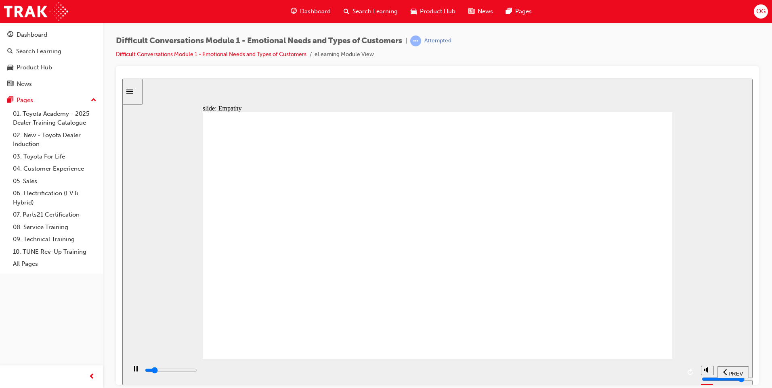
drag, startPoint x: 337, startPoint y: 132, endPoint x: 345, endPoint y: 151, distance: 20.6
click at [668, 369] on div "playback controls" at bounding box center [412, 370] width 536 height 9
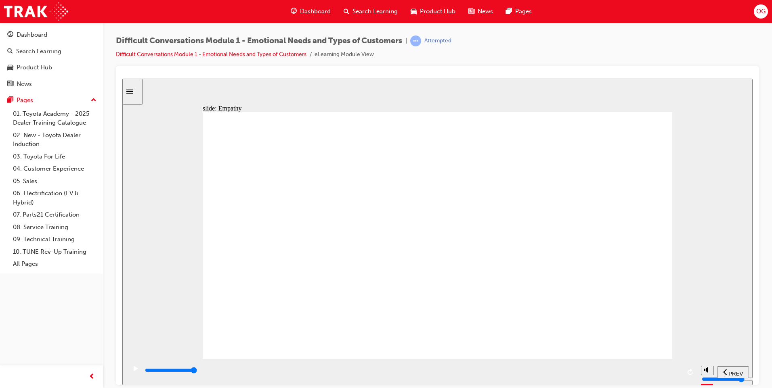
drag, startPoint x: 428, startPoint y: 164, endPoint x: 436, endPoint y: 156, distance: 11.7
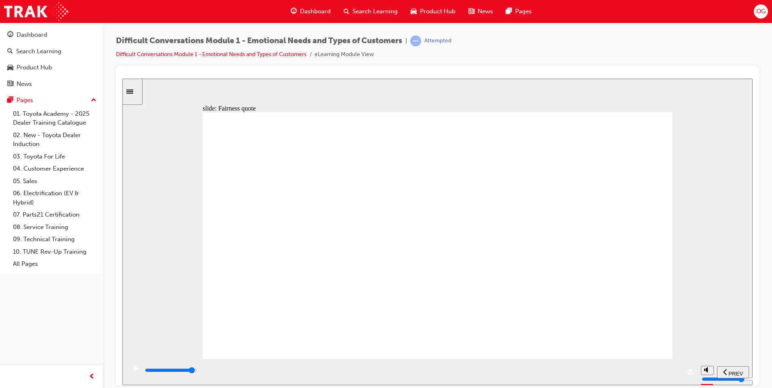
click at [197, 371] on input "slide progress" at bounding box center [171, 370] width 52 height 6
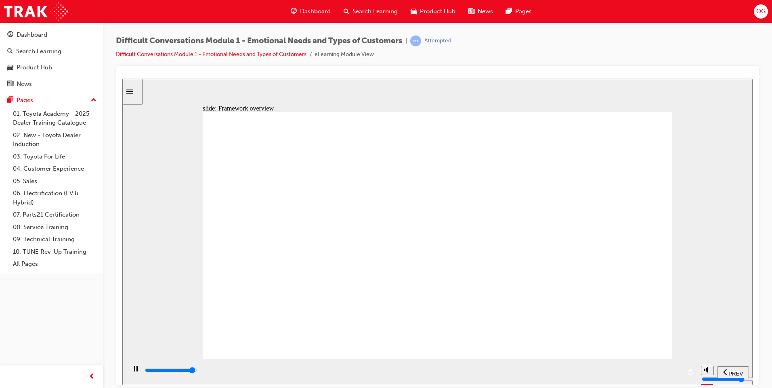
drag, startPoint x: 654, startPoint y: 370, endPoint x: 655, endPoint y: 345, distance: 25.1
click at [653, 365] on div "playback controls" at bounding box center [411, 372] width 570 height 26
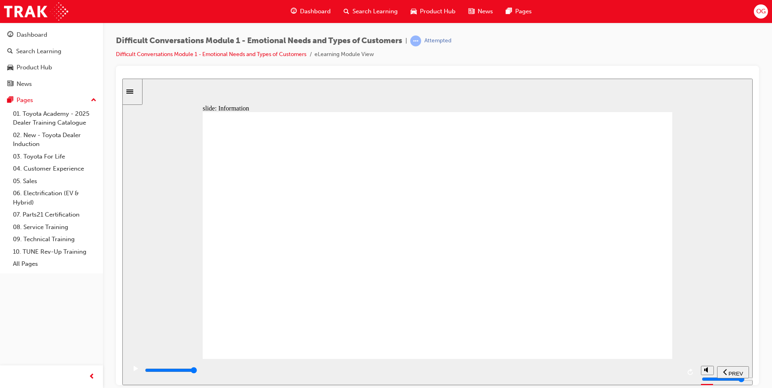
click at [675, 372] on div "playback controls" at bounding box center [412, 370] width 536 height 9
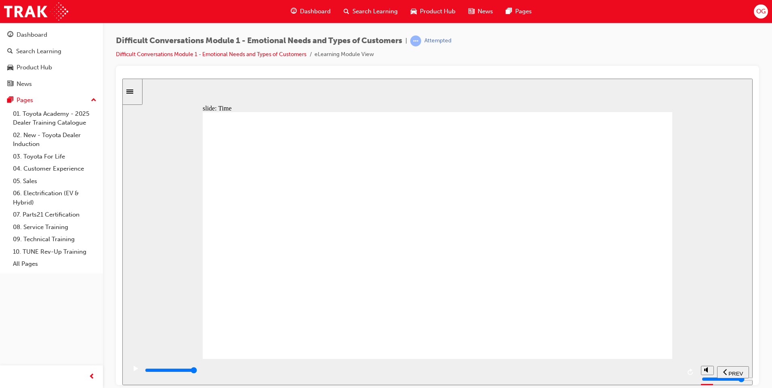
click at [197, 372] on input "slide progress" at bounding box center [171, 370] width 52 height 6
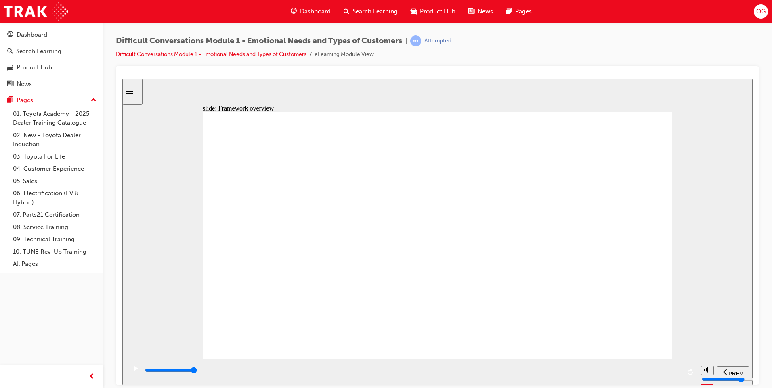
click at [679, 374] on div "playback controls" at bounding box center [412, 370] width 536 height 9
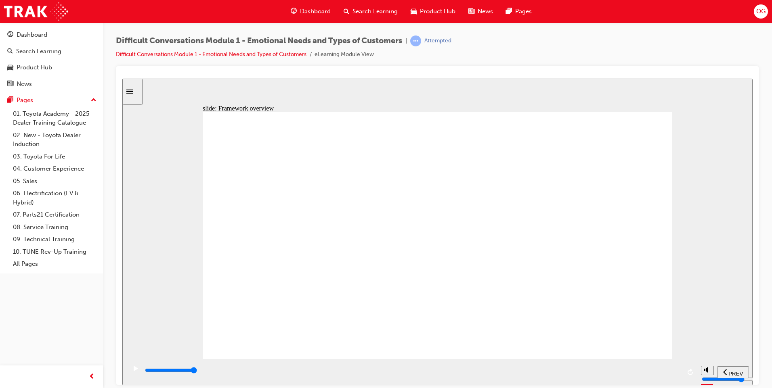
click at [677, 374] on div "playback controls" at bounding box center [412, 370] width 536 height 9
click at [197, 372] on input "slide progress" at bounding box center [171, 370] width 52 height 6
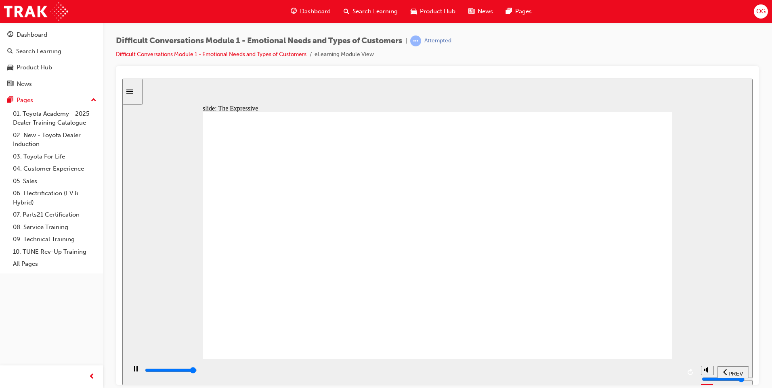
click at [670, 369] on div "playback controls" at bounding box center [412, 370] width 536 height 9
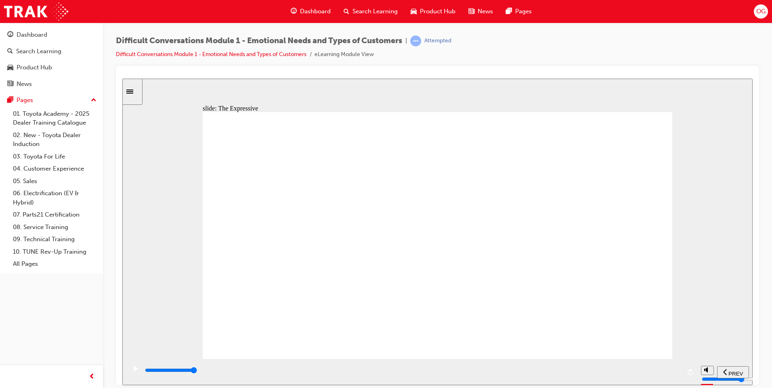
type input "13800"
click at [525, 86] on div "slide: The 4 Types Click each personality type to learn more About the types Th…" at bounding box center [437, 231] width 630 height 307
